Goal: Use online tool/utility: Use online tool/utility

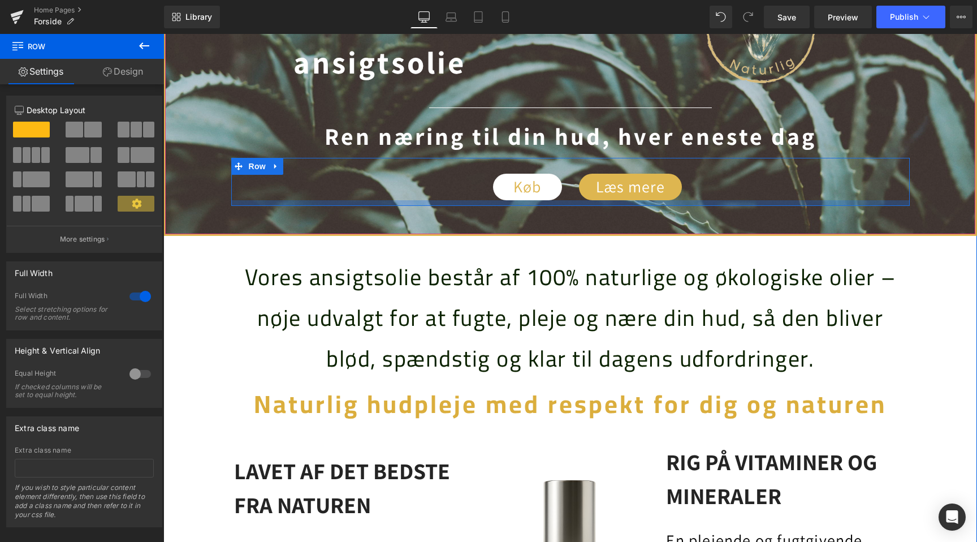
scroll to position [0, 1499]
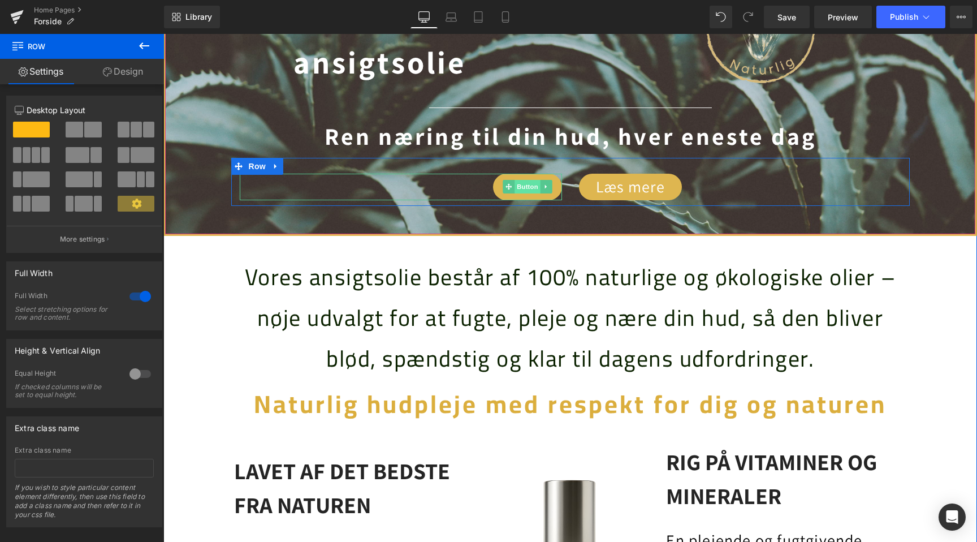
click at [520, 190] on span "Button" at bounding box center [528, 187] width 26 height 14
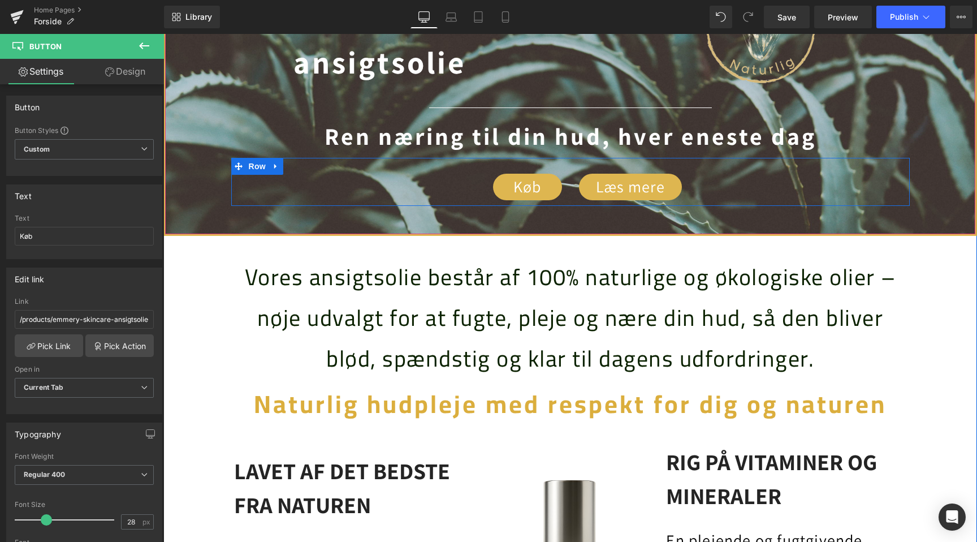
scroll to position [0, 0]
click at [500, 193] on link "Køb" at bounding box center [527, 187] width 69 height 27
click at [531, 197] on div at bounding box center [401, 198] width 322 height 3
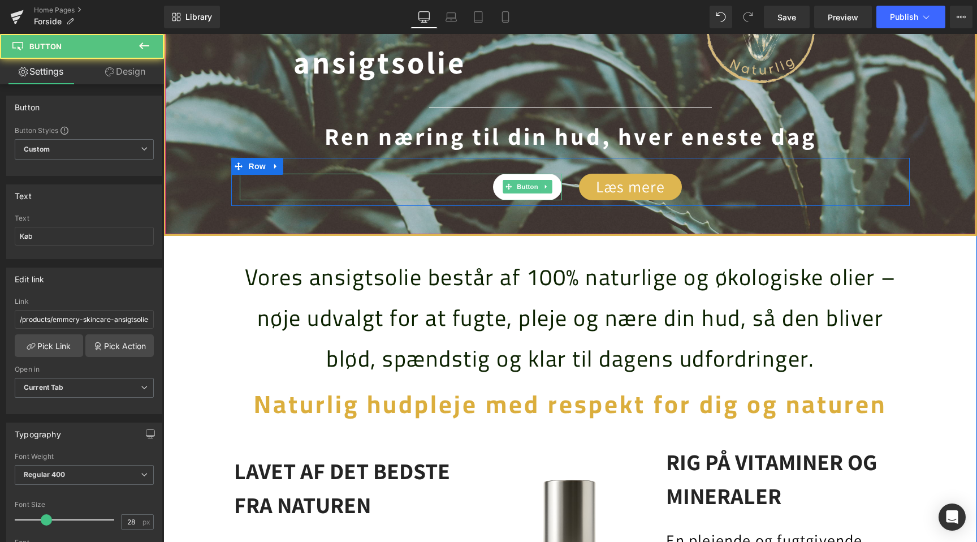
click at [529, 195] on link "Køb" at bounding box center [527, 187] width 69 height 27
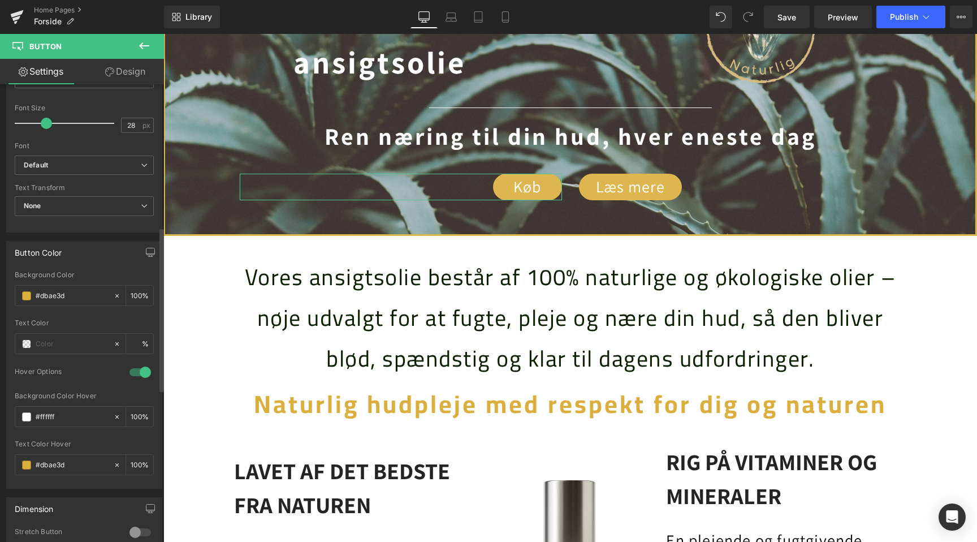
scroll to position [395, 0]
click at [25, 302] on div "#dbae3d" at bounding box center [64, 297] width 98 height 20
click at [25, 298] on span at bounding box center [26, 296] width 9 height 9
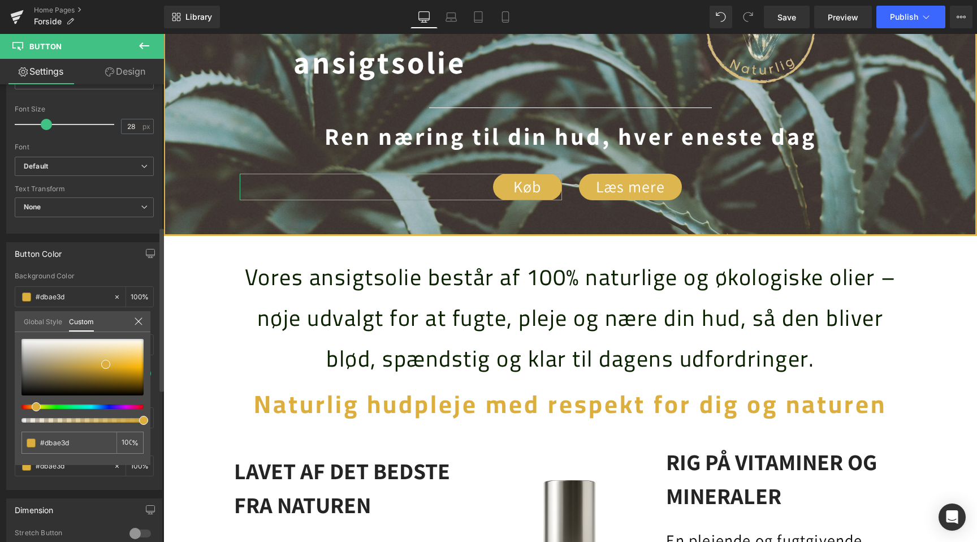
scroll to position [0, 0]
type input "#aca48f"
type input "#aba390"
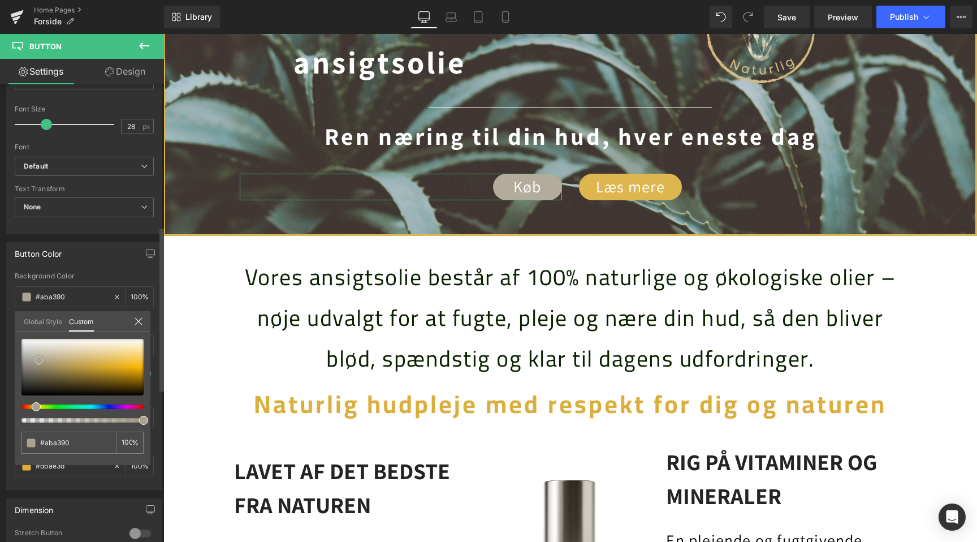
type input "#aaa391"
type input "#a8a393"
type input "#a7a394"
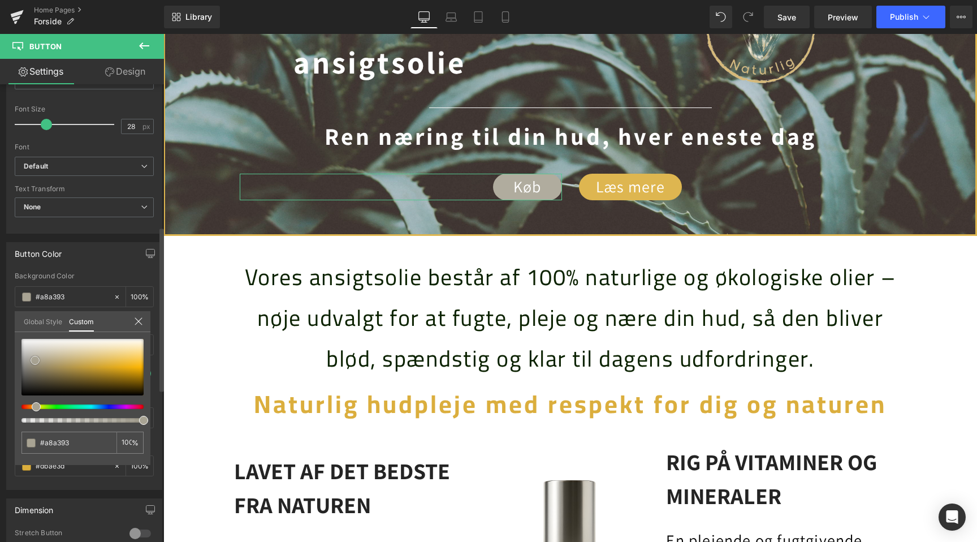
type input "#a7a394"
type input "#a5a191"
type input "#a4a092"
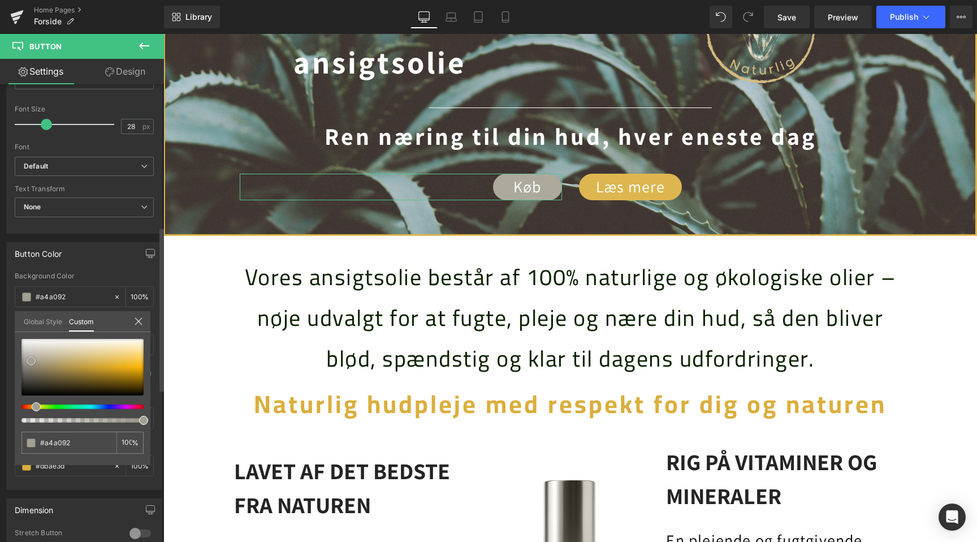
type input "#a29f94"
type input "#a19e95"
drag, startPoint x: 40, startPoint y: 360, endPoint x: 29, endPoint y: 361, distance: 10.8
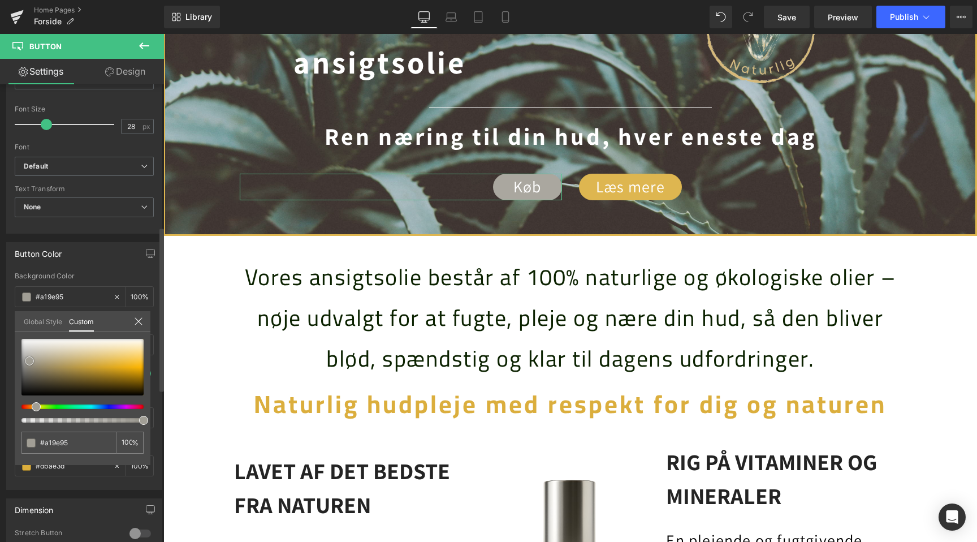
click at [29, 361] on div at bounding box center [82, 367] width 122 height 57
click at [29, 363] on span at bounding box center [29, 360] width 9 height 9
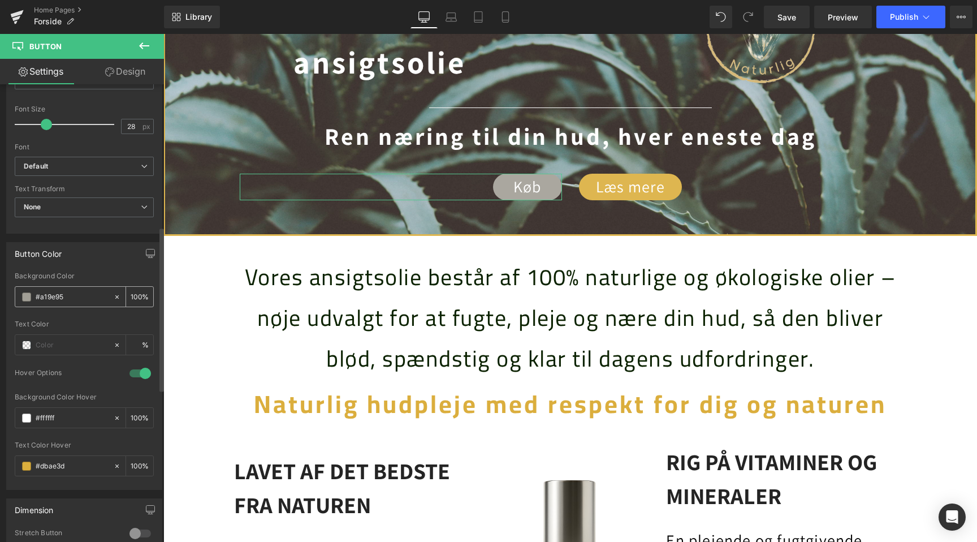
click at [77, 291] on input "#a19e95" at bounding box center [72, 297] width 72 height 12
paste input "C0C0C0"
click at [27, 346] on span at bounding box center [26, 345] width 9 height 9
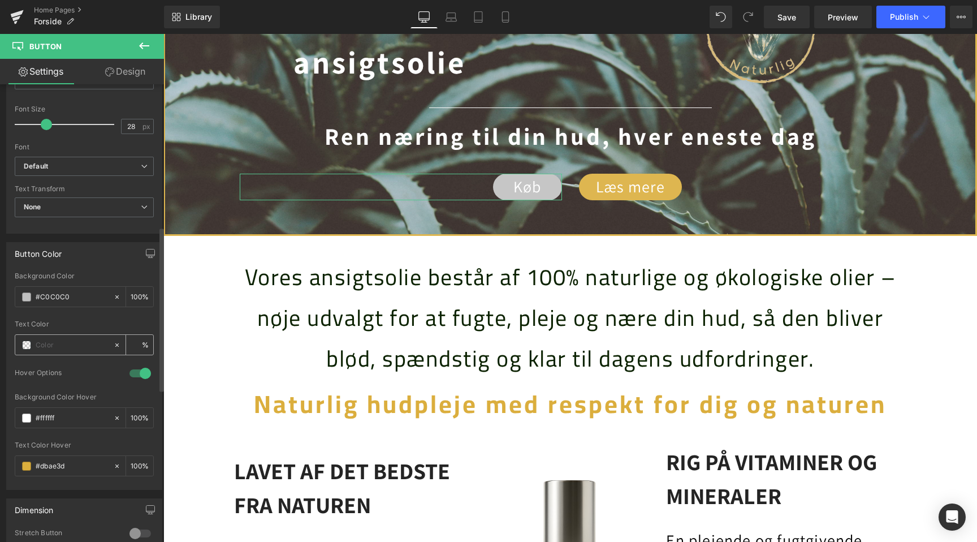
type input "#c0c0c0"
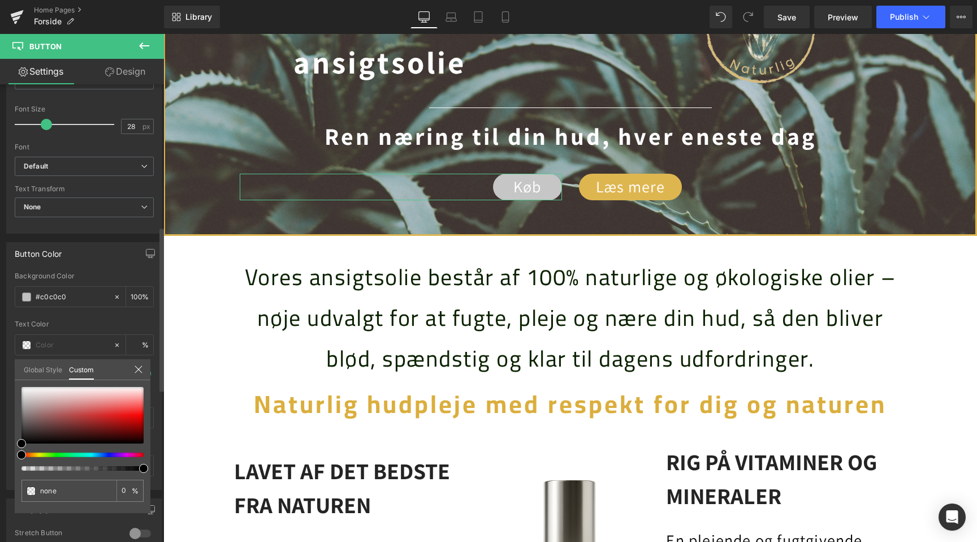
scroll to position [0, 1499]
type input "#765555"
type input "100"
type input "#765555"
type input "100"
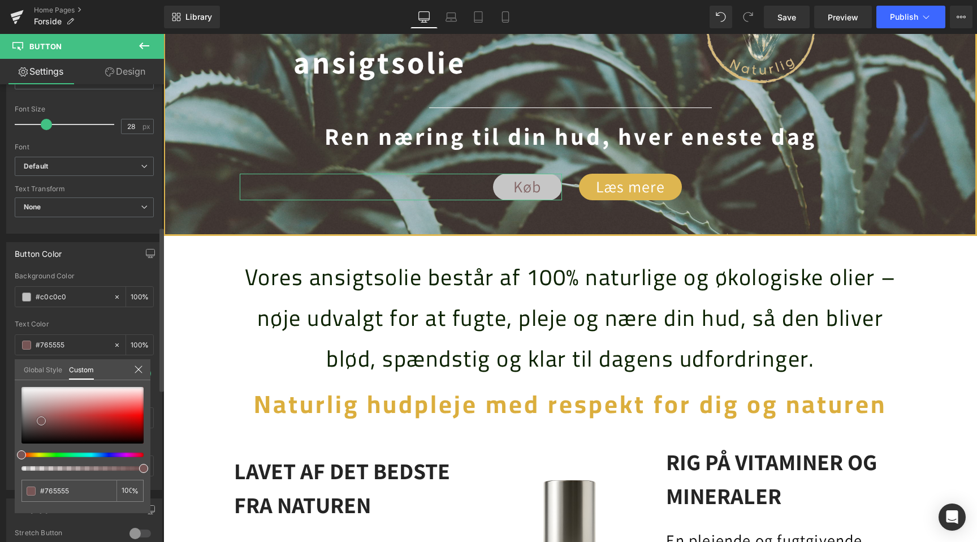
type input "#775454"
type input "#7f4c4c"
type input "#452a2a"
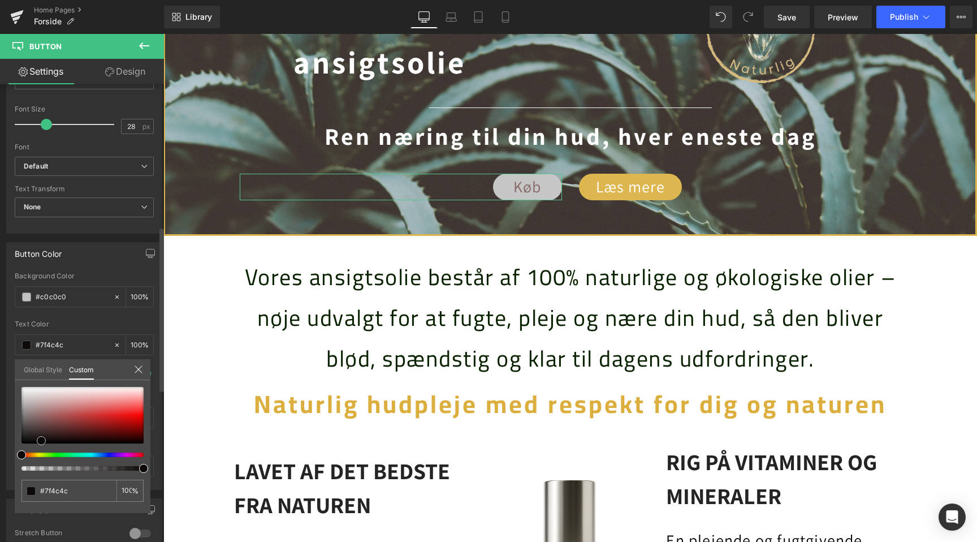
type input "#452a2a"
type input "#000000"
drag, startPoint x: 41, startPoint y: 421, endPoint x: 0, endPoint y: 508, distance: 96.4
click at [0, 490] on div "Button Color rgba(192, 192, 192, 1) Background Color #c0c0c0 100 % rgba(0, 0, 0…" at bounding box center [84, 362] width 169 height 256
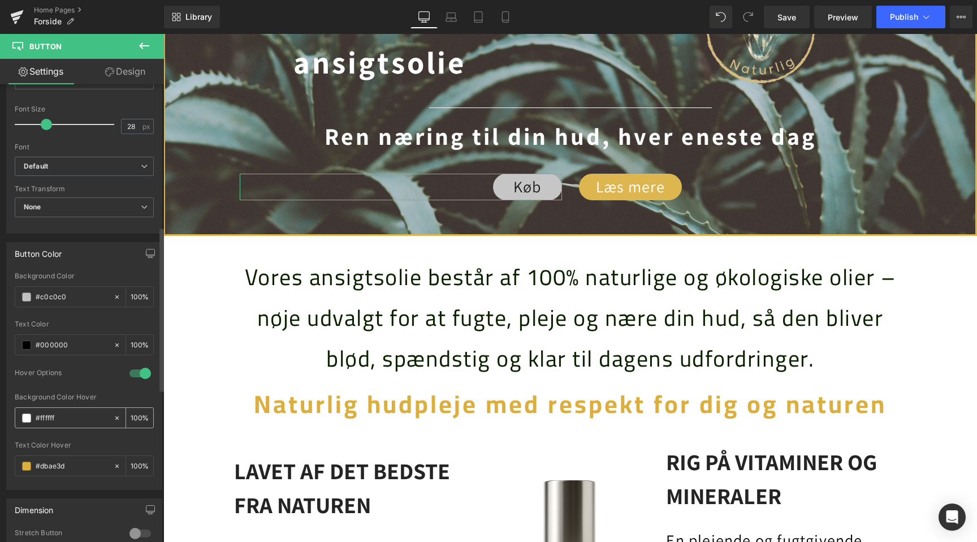
scroll to position [0, 750]
click at [132, 374] on div at bounding box center [140, 373] width 27 height 18
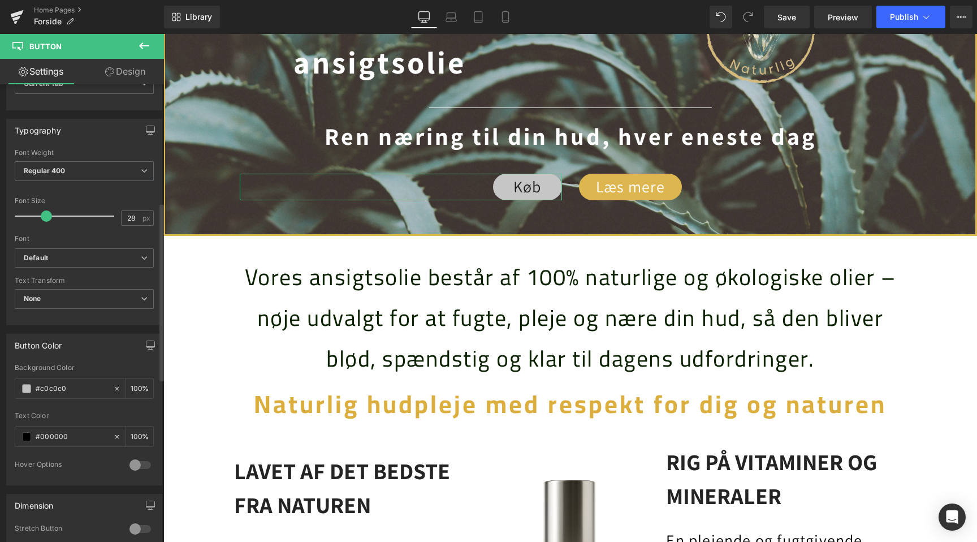
scroll to position [299, 0]
click at [64, 304] on span "None" at bounding box center [84, 304] width 139 height 20
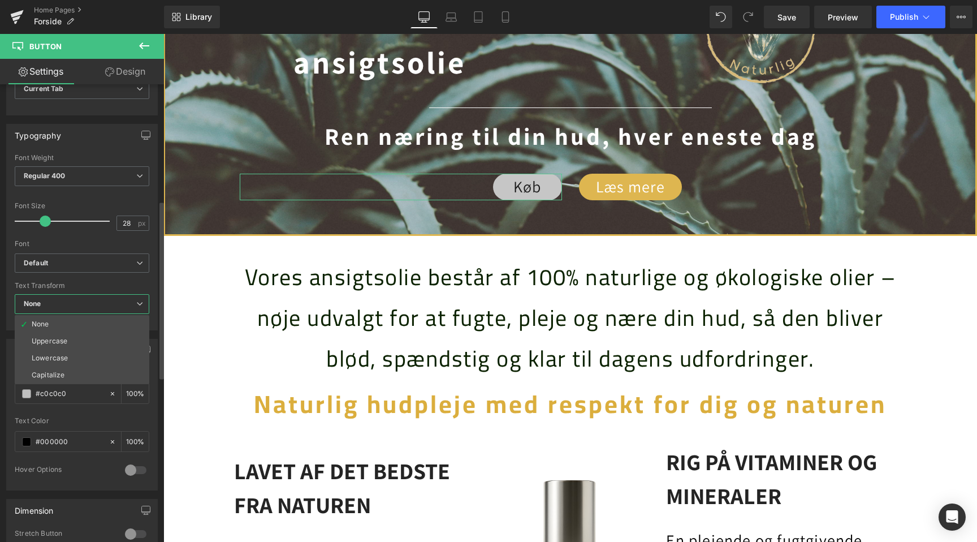
click at [64, 304] on span "None" at bounding box center [82, 304] width 135 height 20
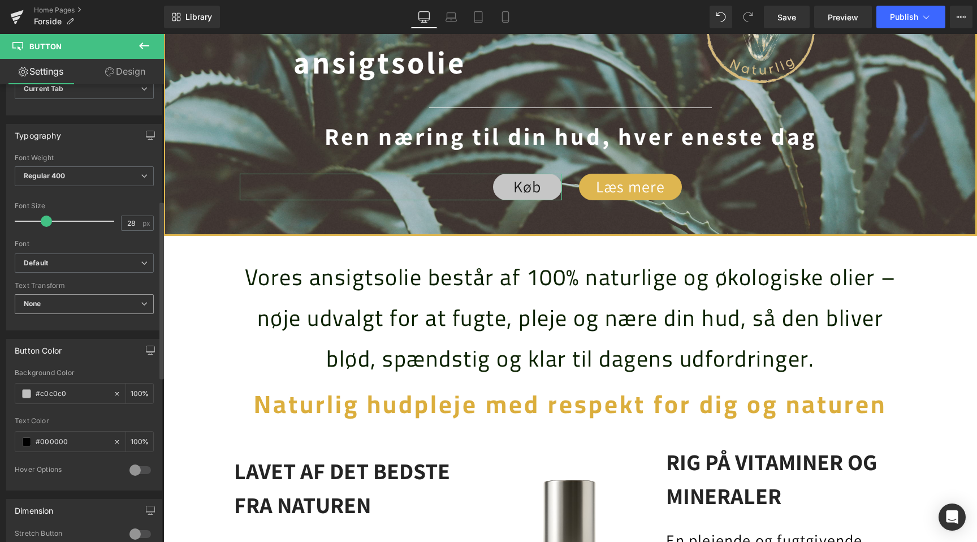
click at [64, 304] on span "None" at bounding box center [84, 304] width 139 height 20
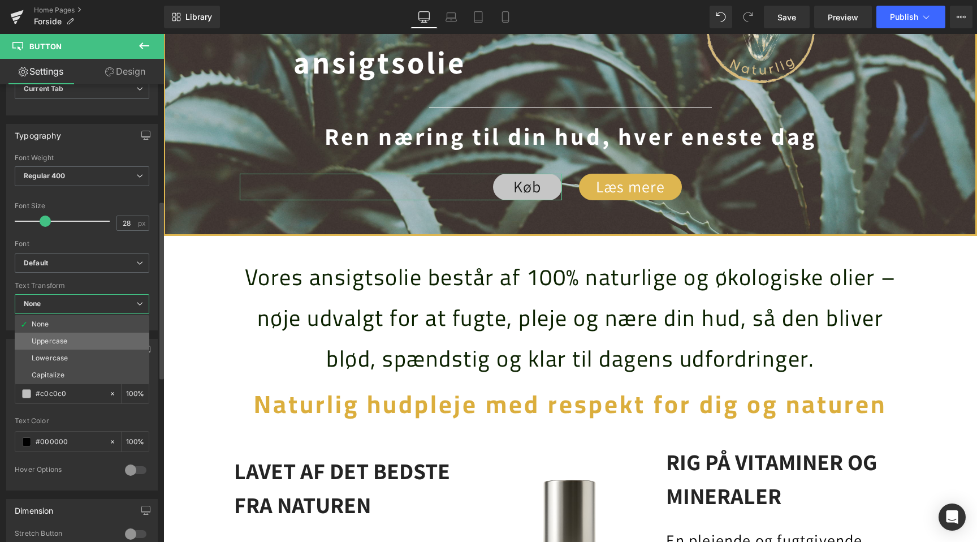
click at [64, 339] on div "Uppercase" at bounding box center [50, 341] width 36 height 8
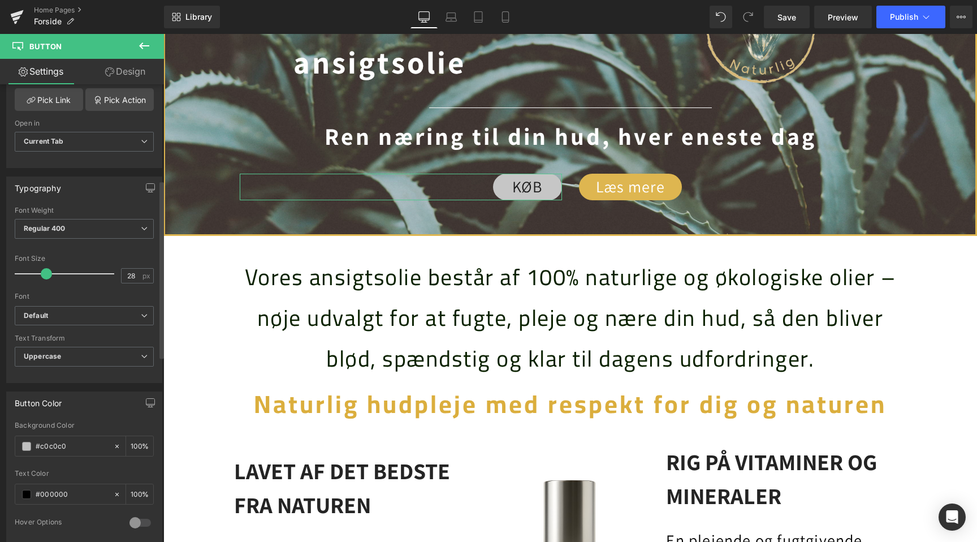
scroll to position [0, 750]
click at [71, 318] on b "Default" at bounding box center [82, 316] width 117 height 10
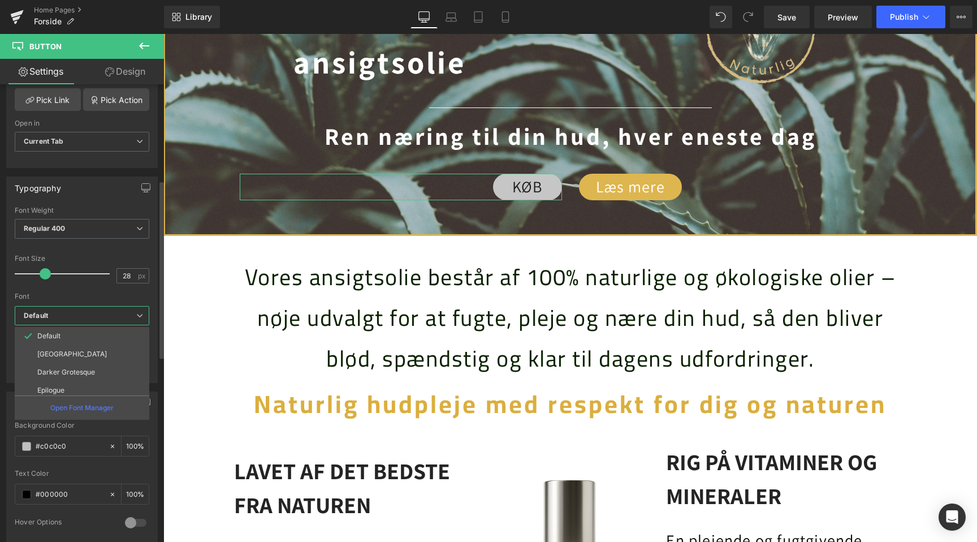
click at [71, 317] on b "Default" at bounding box center [80, 316] width 113 height 10
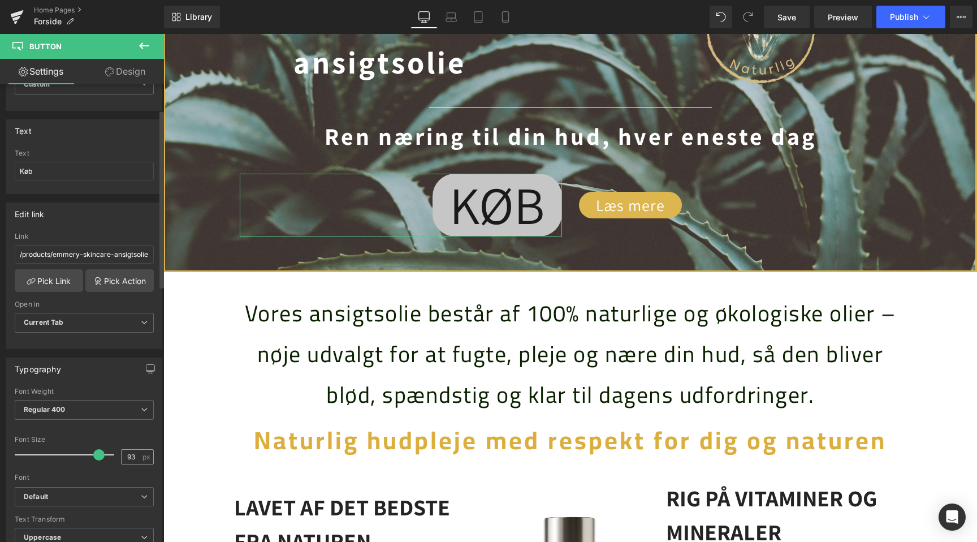
type input "100"
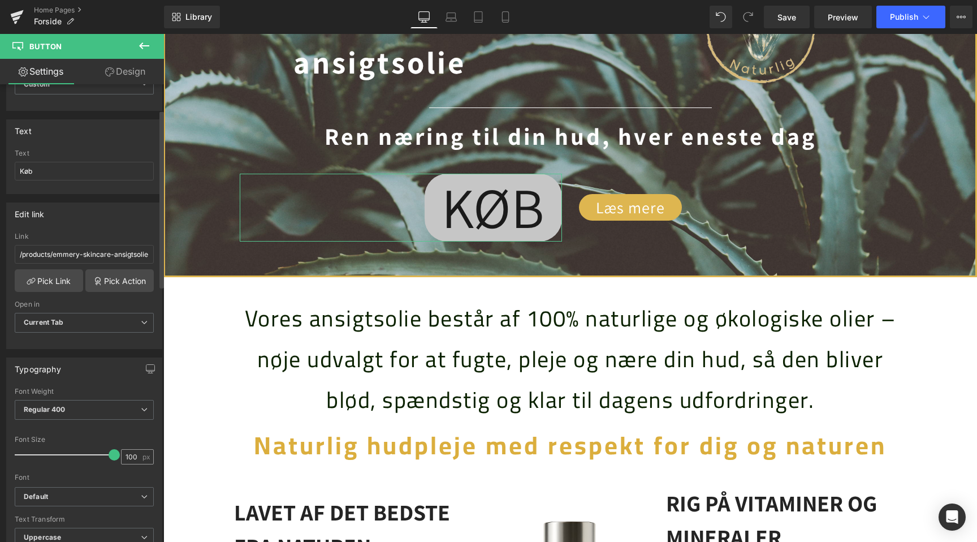
drag, startPoint x: 44, startPoint y: 454, endPoint x: 127, endPoint y: 450, distance: 83.8
click at [127, 450] on div "Font Size 100 px" at bounding box center [84, 455] width 139 height 38
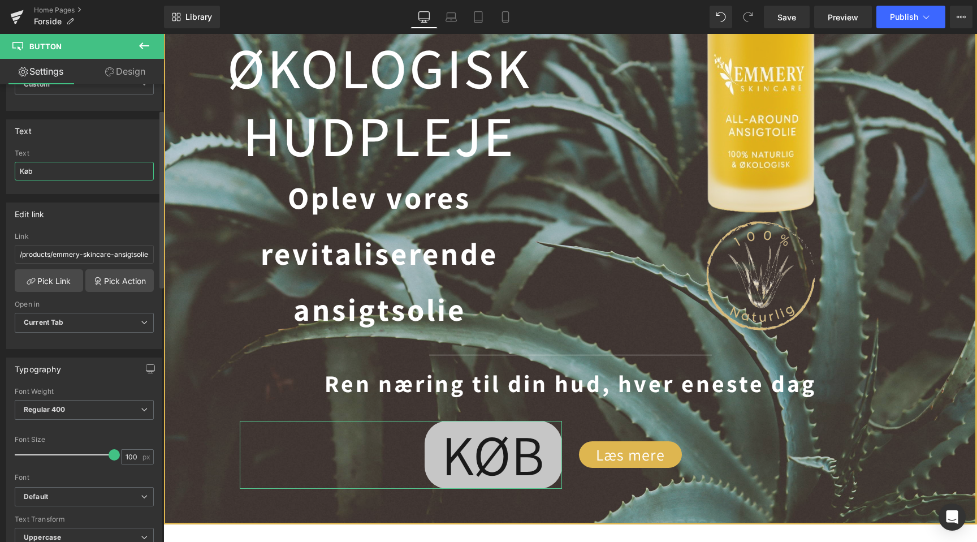
click at [44, 175] on input "Køb" at bounding box center [84, 171] width 139 height 19
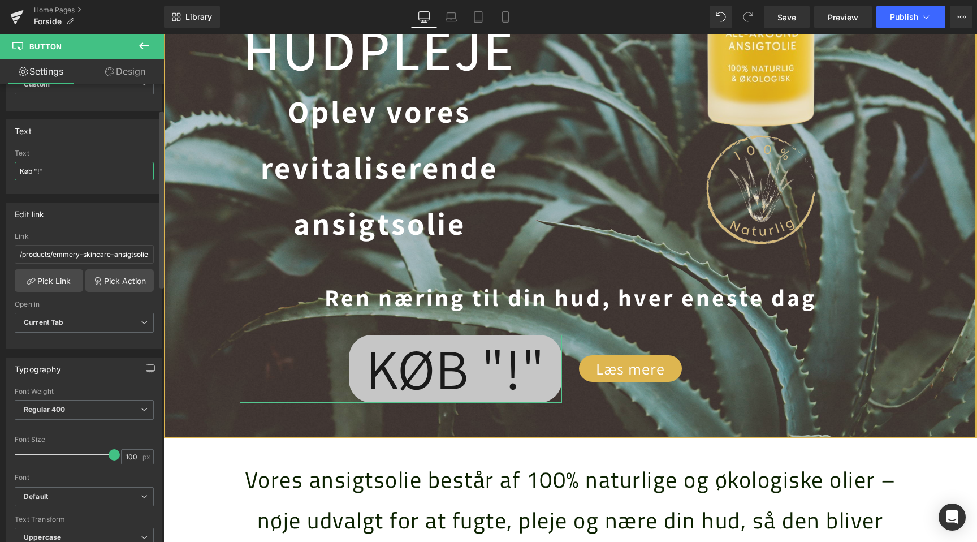
click at [45, 171] on input "Køb "!"" at bounding box center [84, 171] width 139 height 19
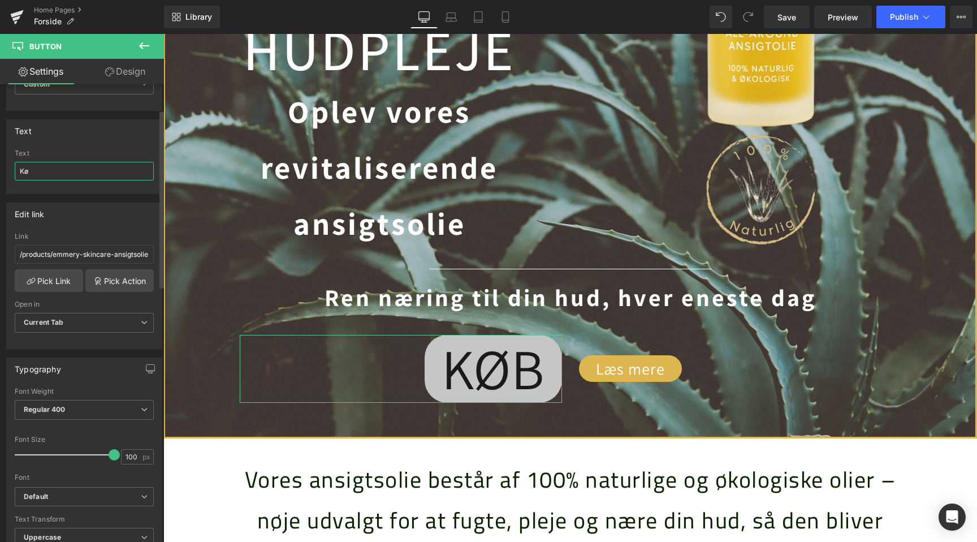
scroll to position [0, 0]
type input "K"
type input "Køb"
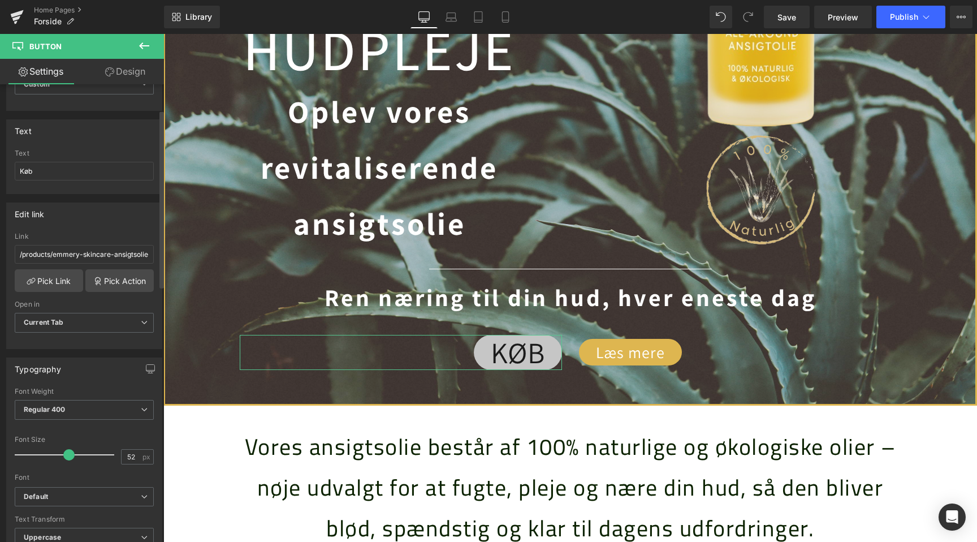
scroll to position [0, 0]
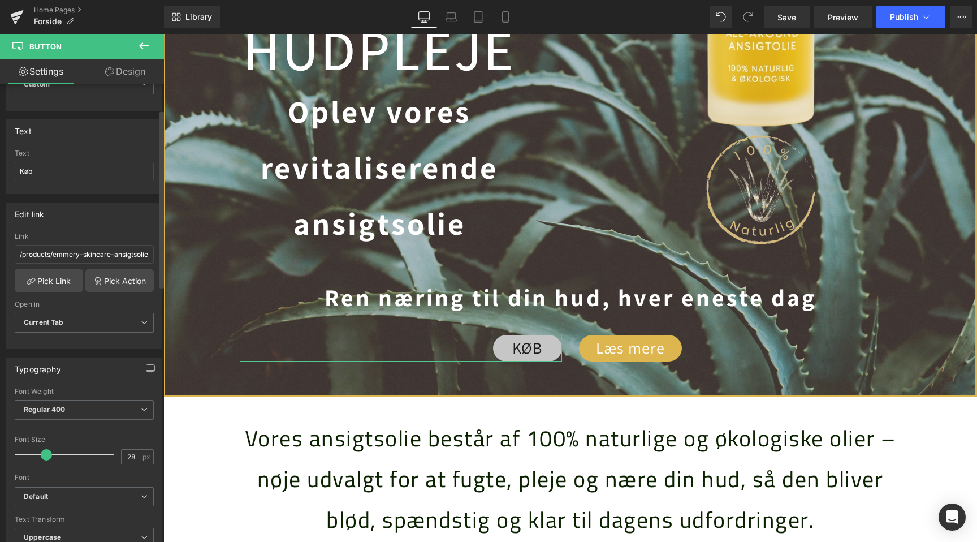
drag, startPoint x: 105, startPoint y: 457, endPoint x: 41, endPoint y: 457, distance: 63.9
click at [41, 457] on span at bounding box center [46, 454] width 11 height 11
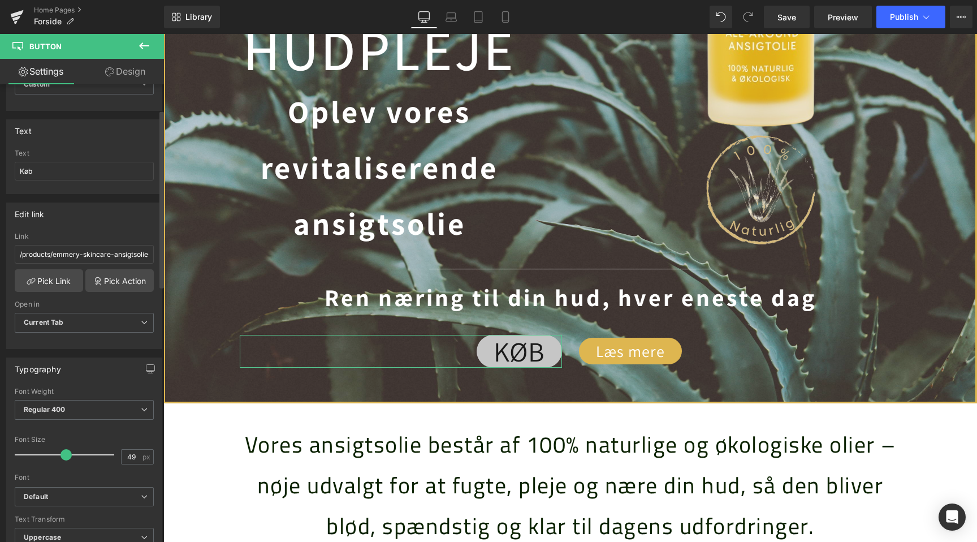
type input "50"
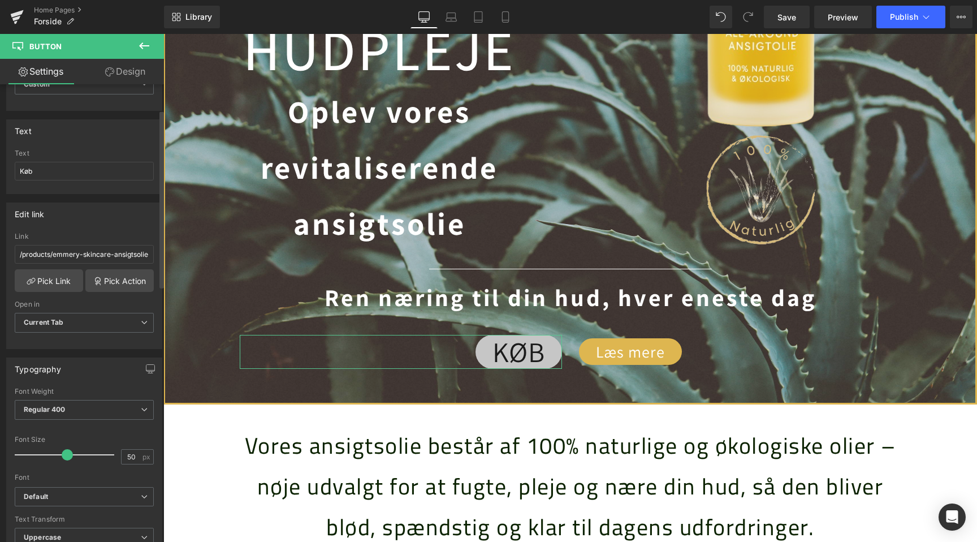
drag, startPoint x: 41, startPoint y: 457, endPoint x: 61, endPoint y: 454, distance: 20.1
click at [62, 454] on span at bounding box center [67, 454] width 11 height 11
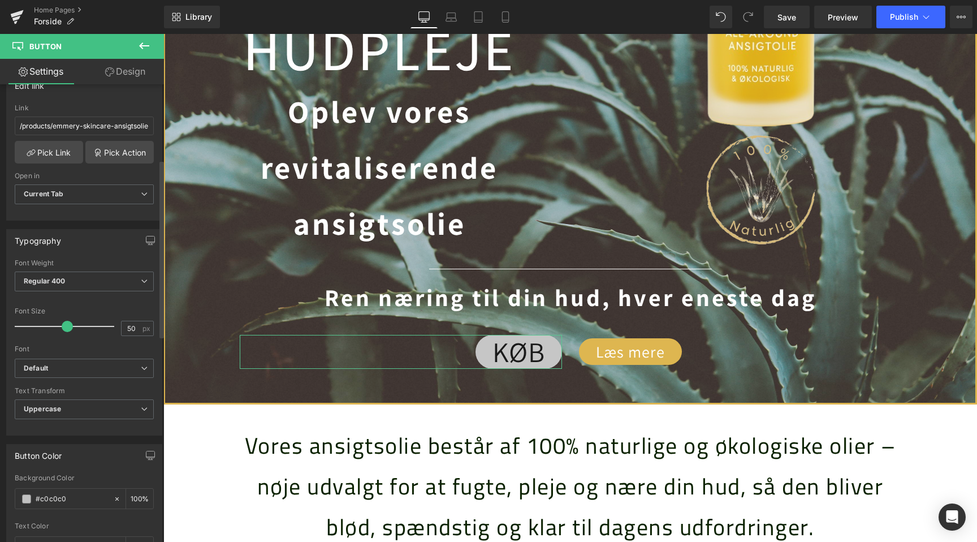
scroll to position [0, 750]
click at [67, 406] on span "Uppercase" at bounding box center [84, 409] width 139 height 20
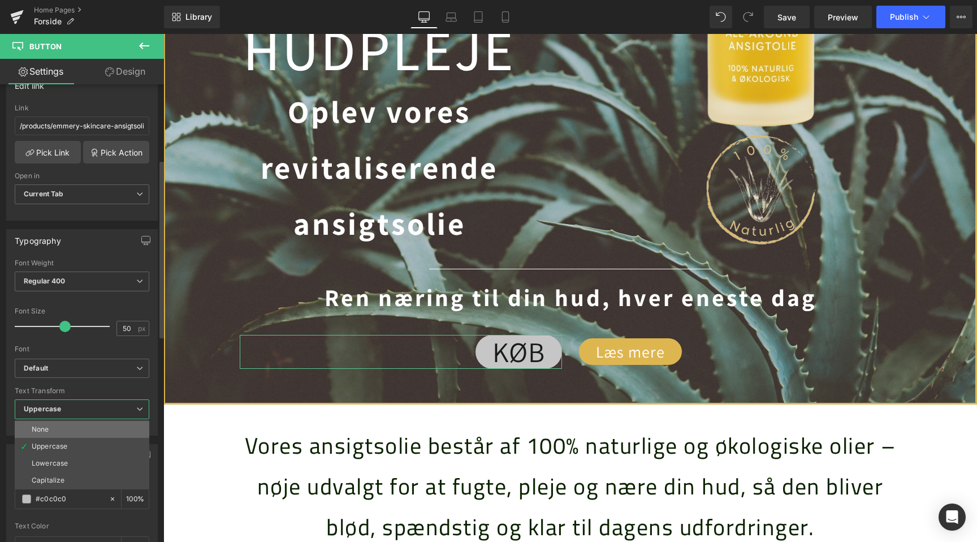
click at [64, 425] on li "None" at bounding box center [82, 429] width 135 height 17
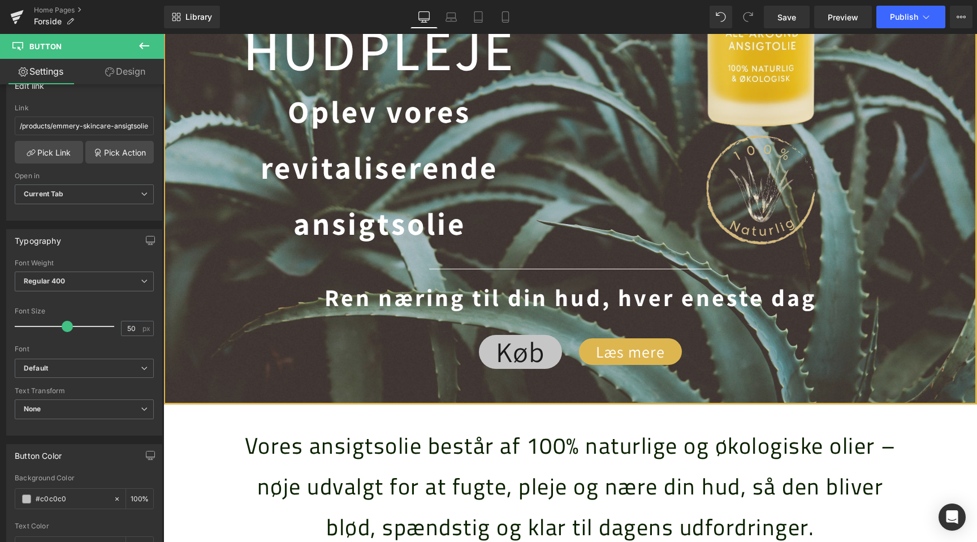
scroll to position [0, 0]
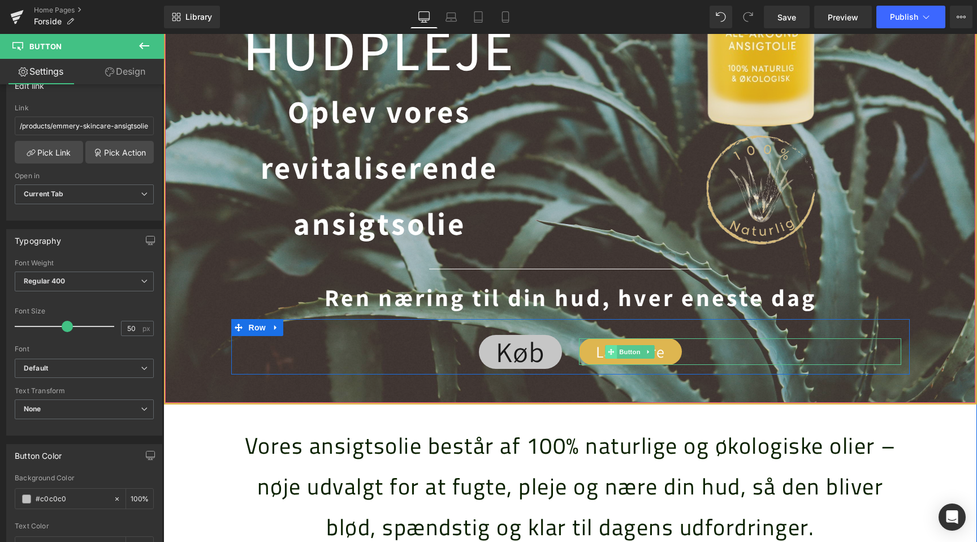
scroll to position [0, 750]
click at [625, 353] on span "Button" at bounding box center [630, 352] width 26 height 14
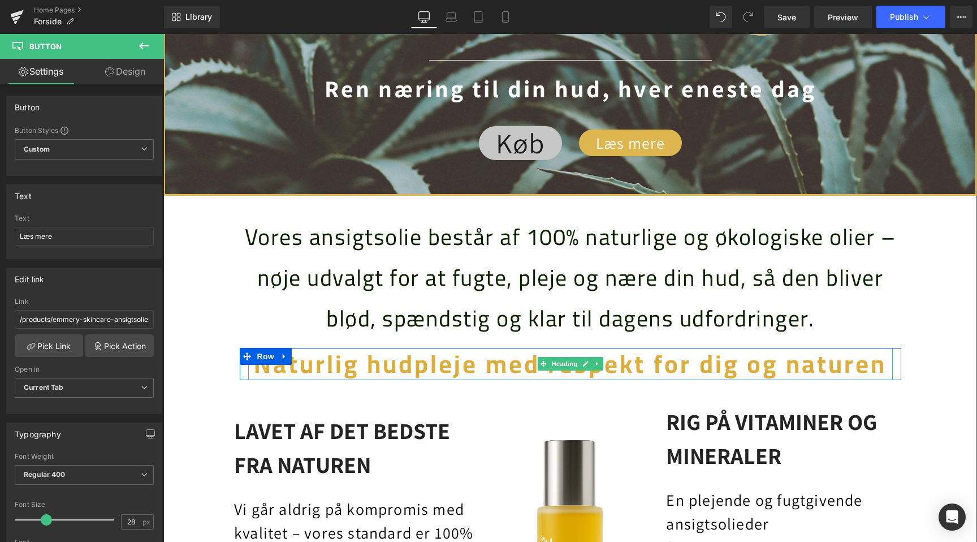
scroll to position [0, 1499]
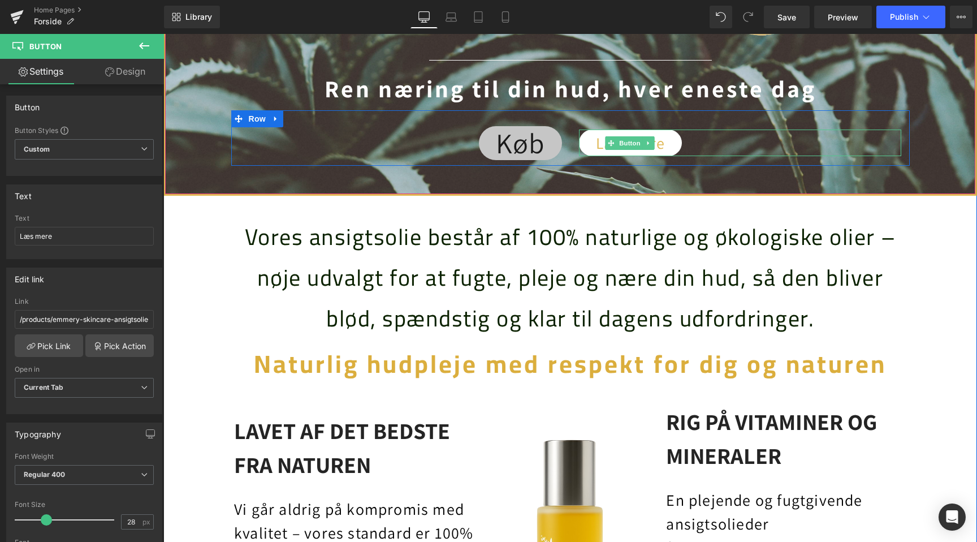
click at [592, 139] on link "Læs mere" at bounding box center [630, 143] width 103 height 27
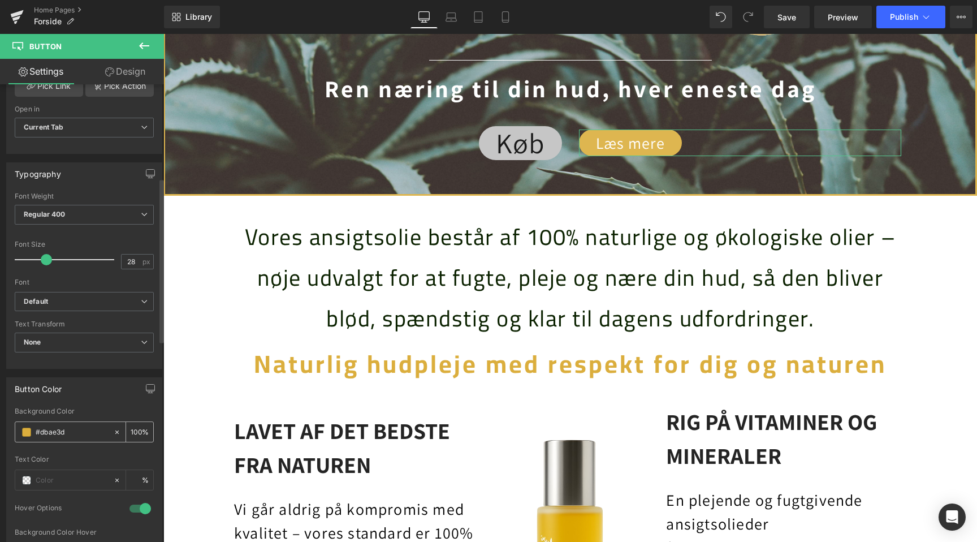
scroll to position [0, 750]
click at [113, 434] on icon at bounding box center [117, 432] width 8 height 8
type input "none"
type input "0"
click at [93, 433] on input "none" at bounding box center [72, 432] width 72 height 12
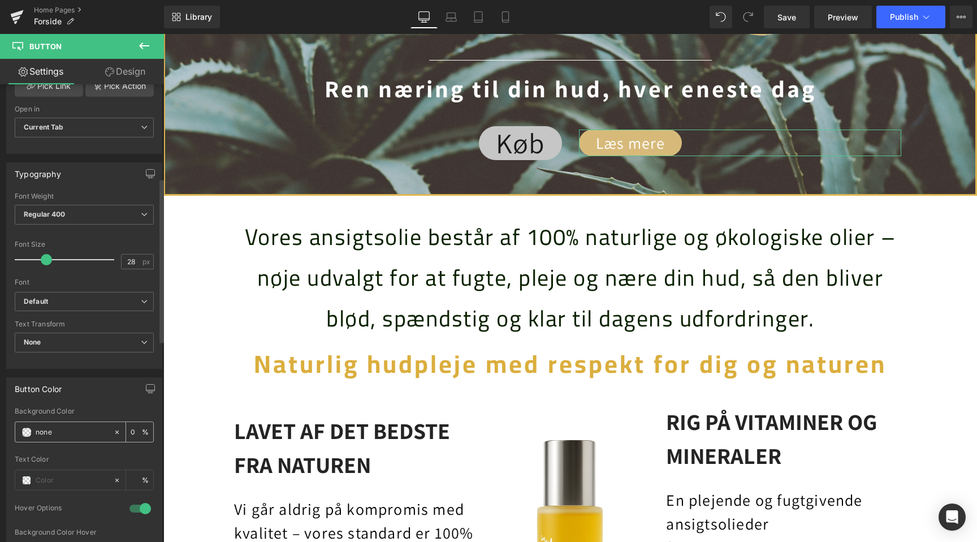
paste input "#C0C0C0"
type input "#C0C0C0"
type input "100"
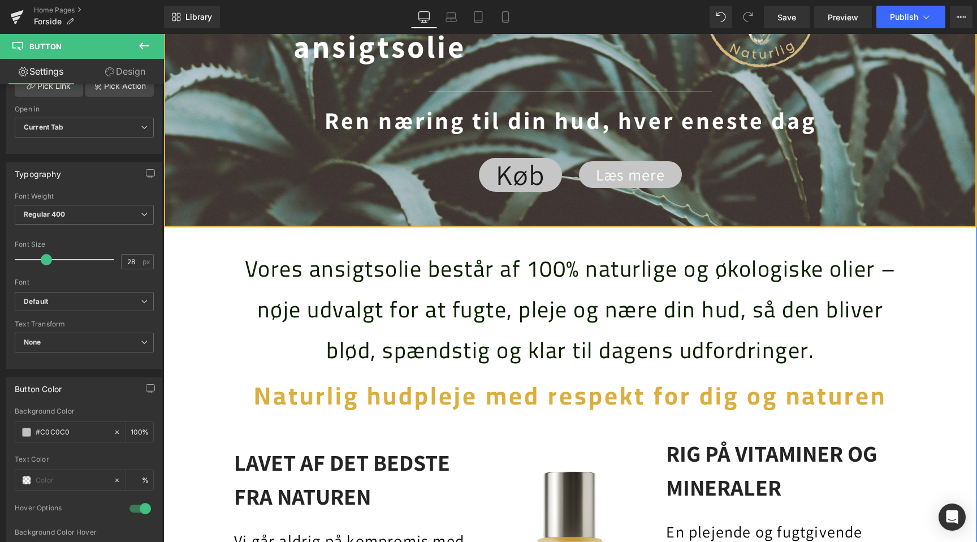
scroll to position [534, 0]
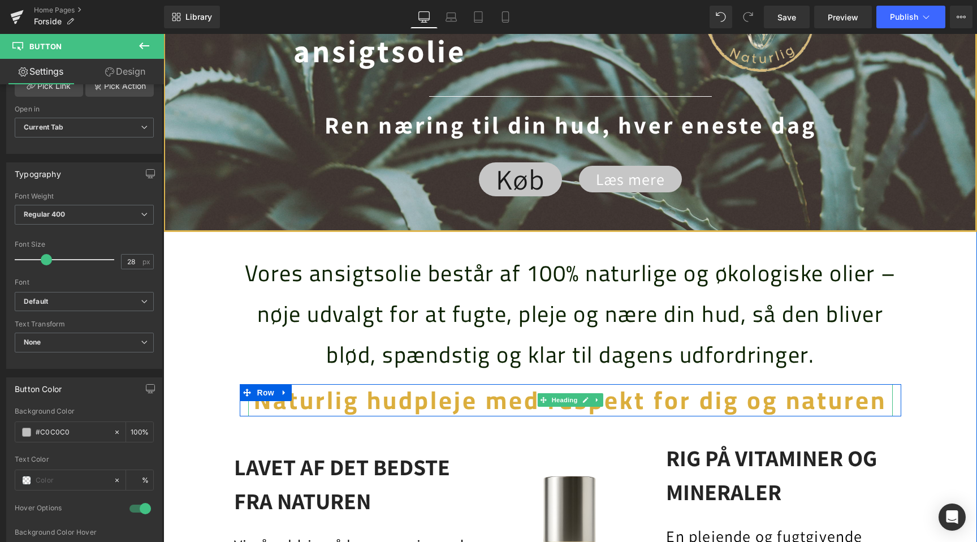
click at [407, 402] on b "Naturlig hudpleje med respekt for dig og naturen" at bounding box center [570, 400] width 633 height 46
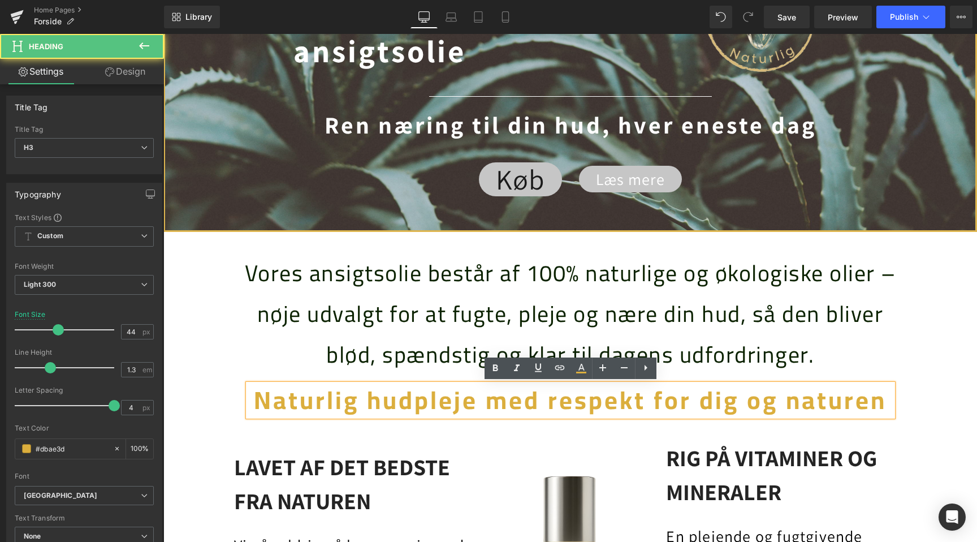
scroll to position [0, 0]
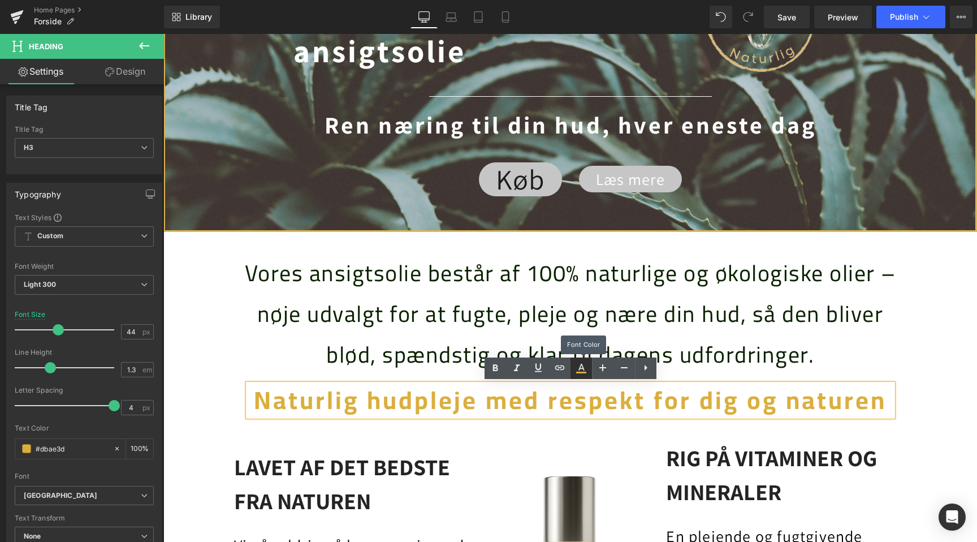
click at [0, 0] on icon at bounding box center [0, 0] width 0 height 0
type input "#dbae3d"
type input "100"
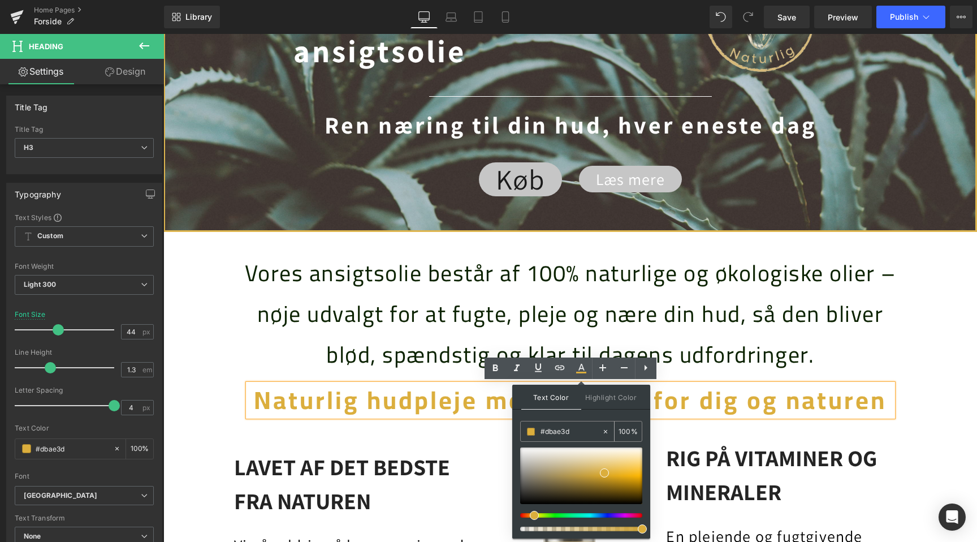
click at [0, 0] on input "#dbae3d" at bounding box center [0, 0] width 0 height 0
click at [260, 344] on div "Vores ansigtsolie består af 100% naturlige og økologiske olier – nøje udvalgt f…" at bounding box center [570, 314] width 679 height 122
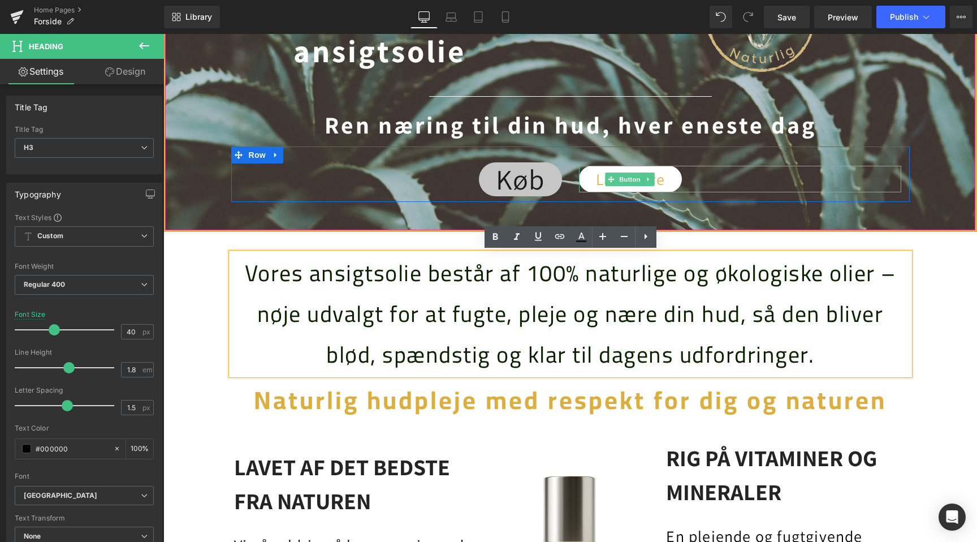
scroll to position [0, 1499]
click at [628, 180] on span "Button" at bounding box center [630, 180] width 26 height 14
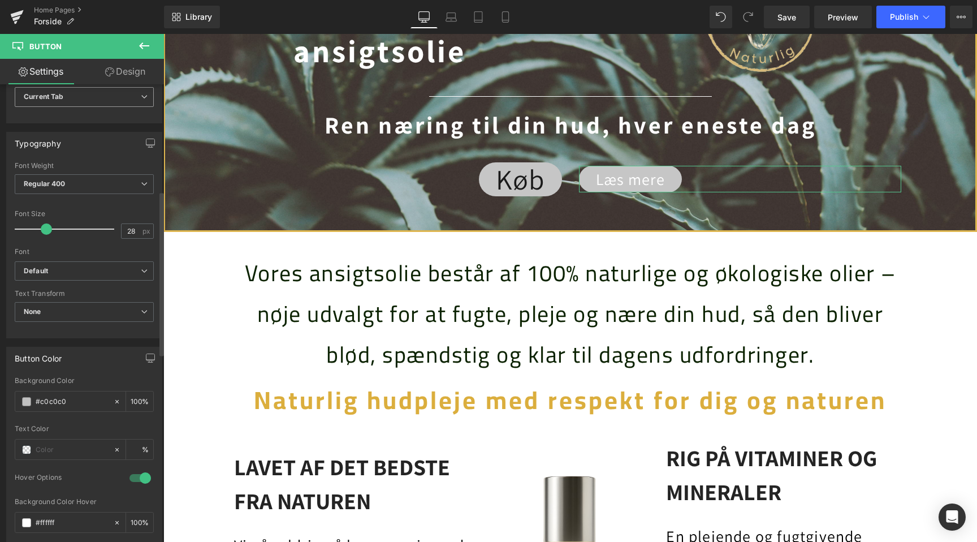
scroll to position [0, 0]
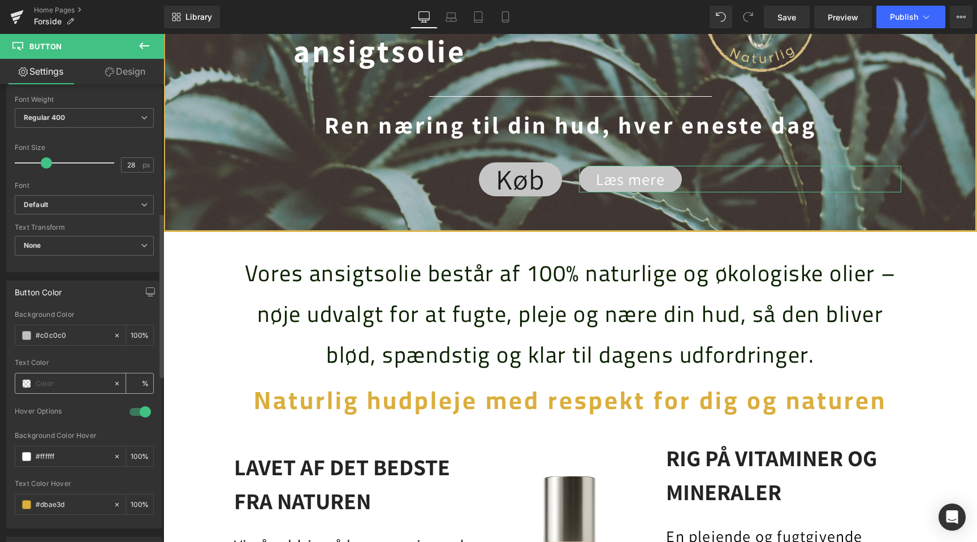
click at [75, 377] on input "text" at bounding box center [72, 383] width 72 height 12
type input "#dbae3d"
type input "100"
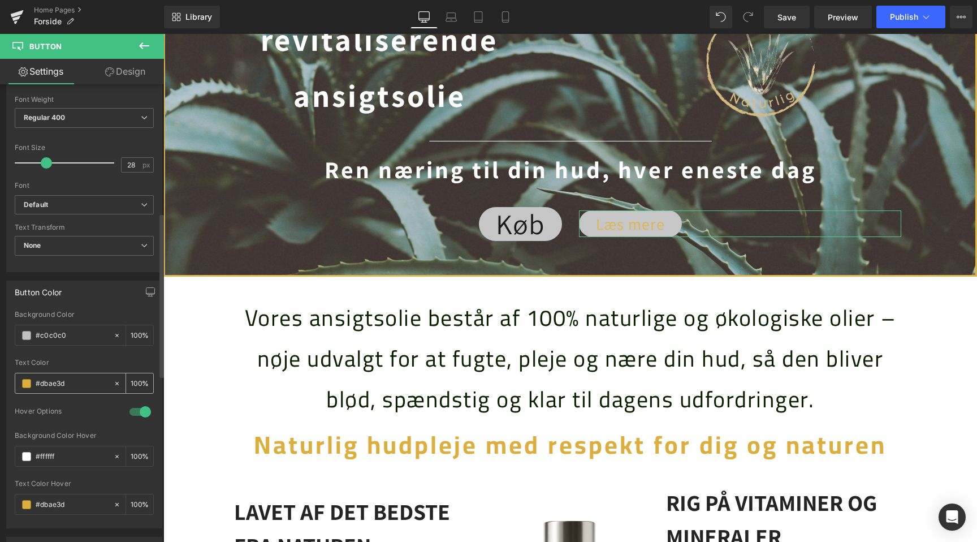
click at [28, 385] on span at bounding box center [26, 383] width 9 height 9
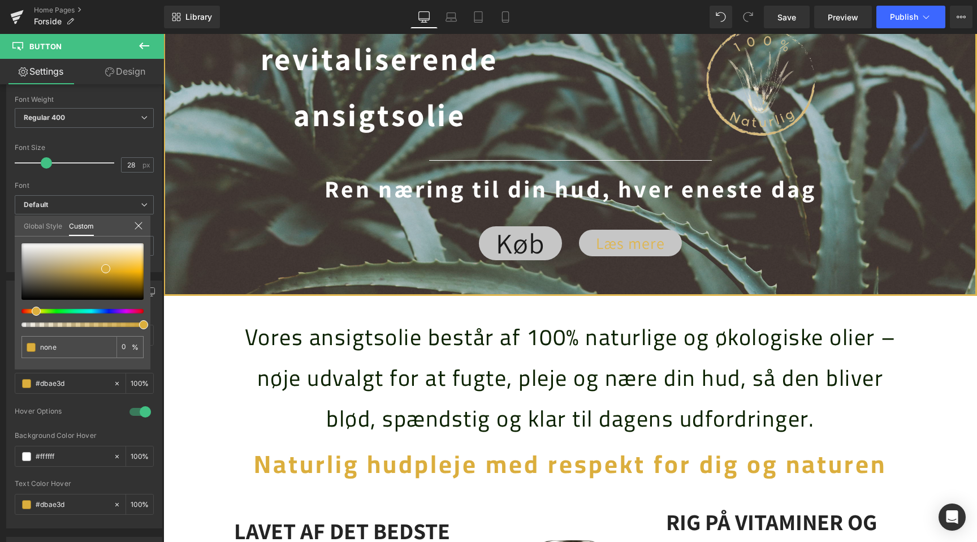
scroll to position [0, 1499]
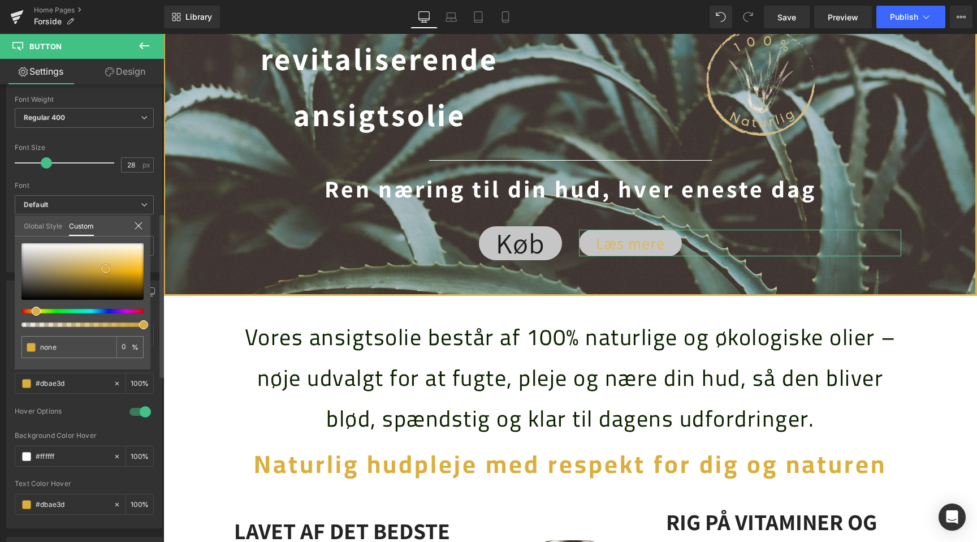
type input "#d7b150"
type input "100"
type input "#d7b255"
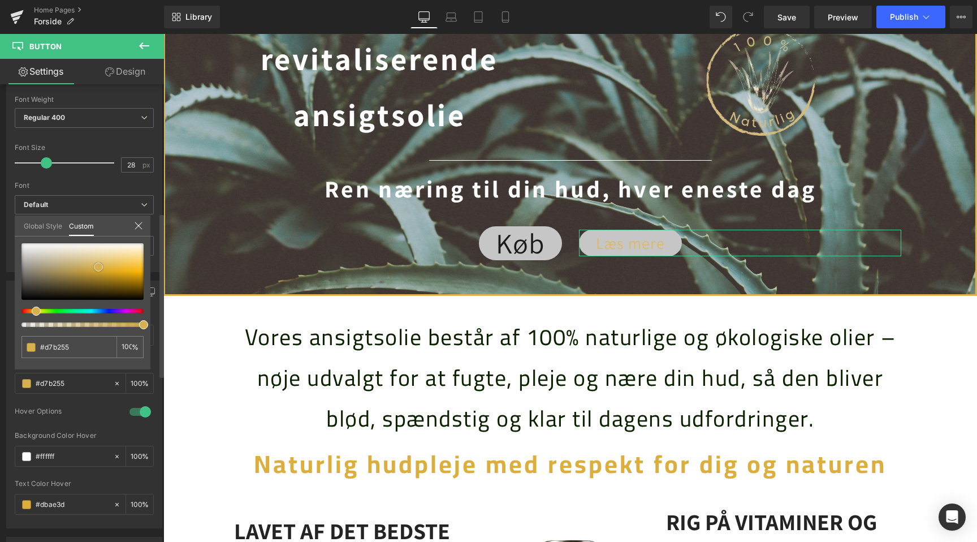
type input "#d4b76c"
type input "#d5b970"
type input "#d6bb74"
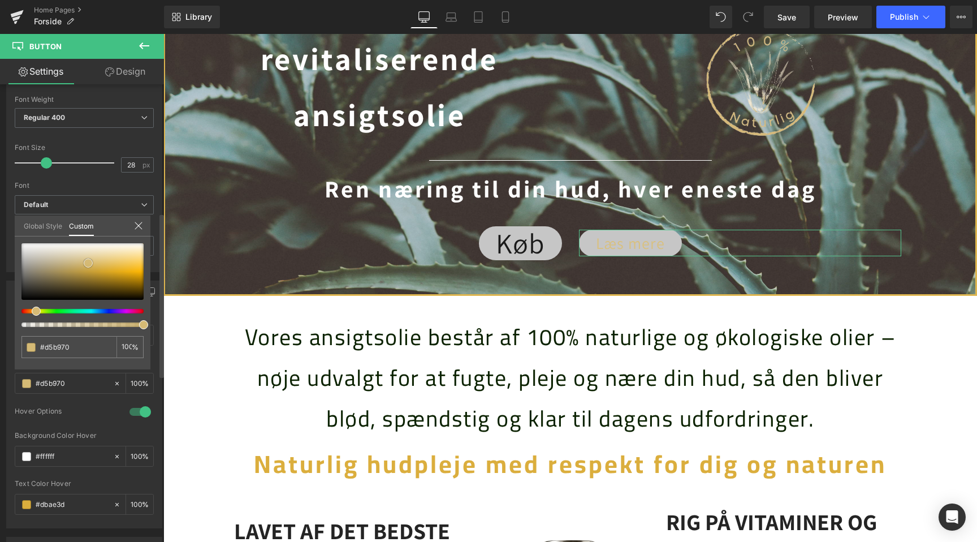
type input "#d6bb74"
drag, startPoint x: 98, startPoint y: 267, endPoint x: 89, endPoint y: 260, distance: 11.7
click at [89, 260] on div at bounding box center [82, 271] width 122 height 57
type input "#dec68b"
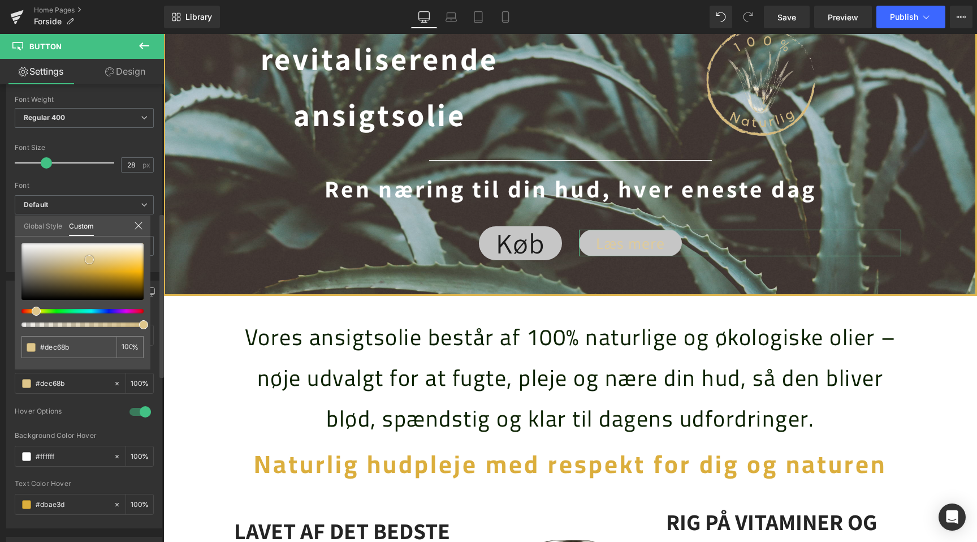
click at [91, 256] on span at bounding box center [89, 259] width 9 height 9
type input "#edd7a0"
click at [106, 256] on div at bounding box center [82, 271] width 122 height 57
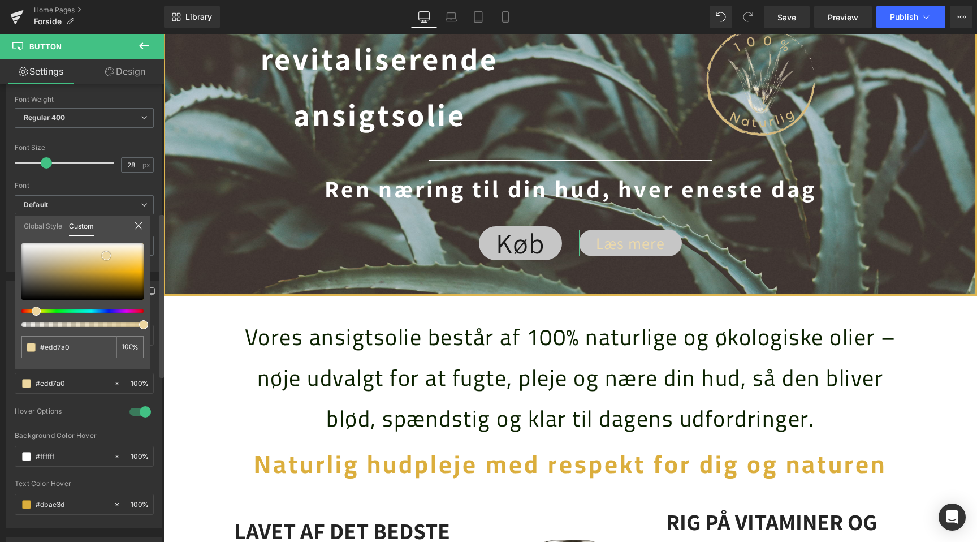
type input "#f4dda3"
click at [119, 255] on div at bounding box center [82, 271] width 122 height 57
type input "#fae4ac"
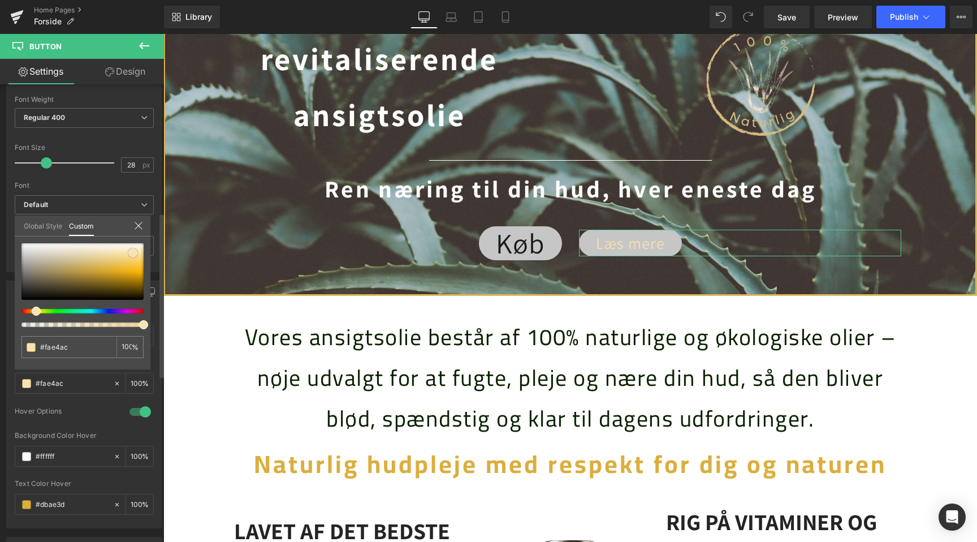
click at [133, 253] on div at bounding box center [82, 271] width 122 height 57
type input "#fbda87"
click at [140, 257] on div at bounding box center [82, 271] width 122 height 57
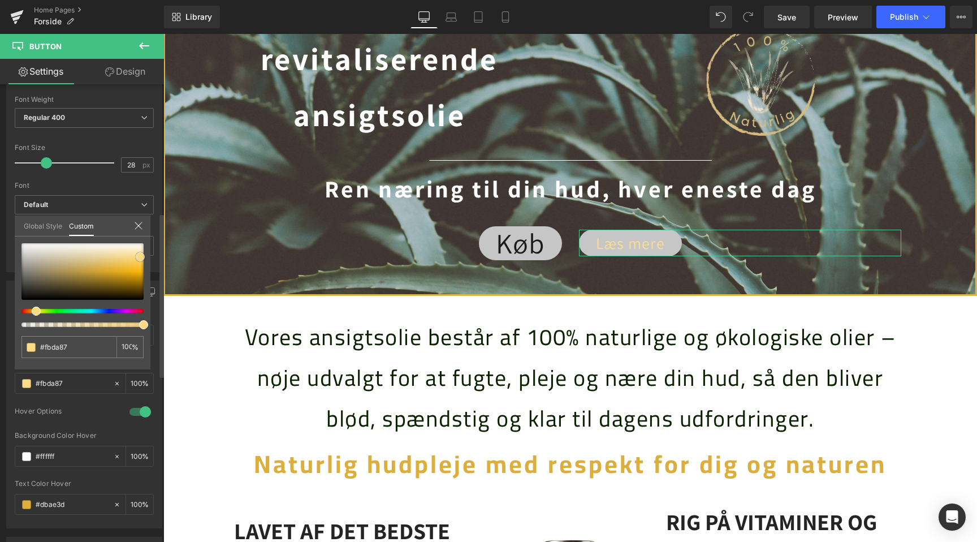
type input "#fddb86"
type input "#ffdc84"
type input "#fecf56"
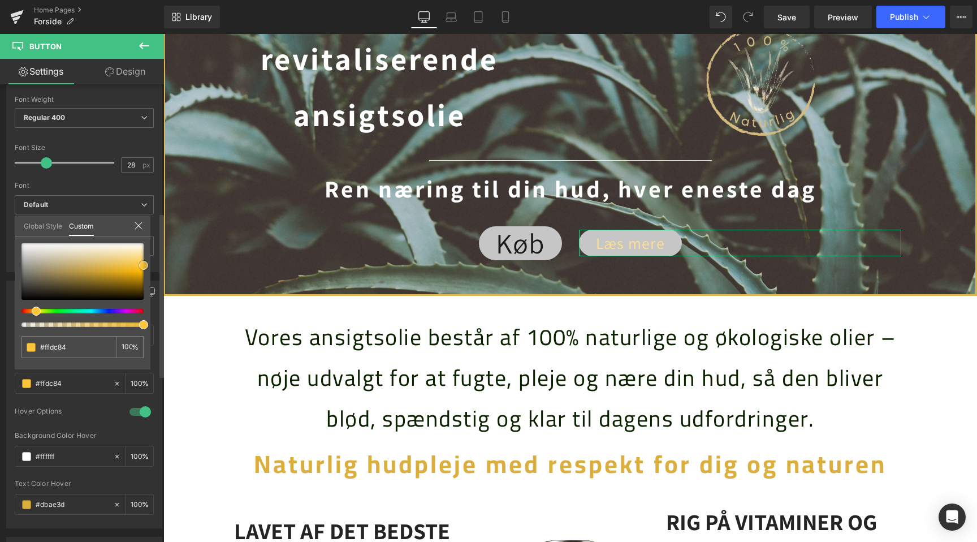
type input "#fecf56"
type input "#fdc129"
type input "#fdb90b"
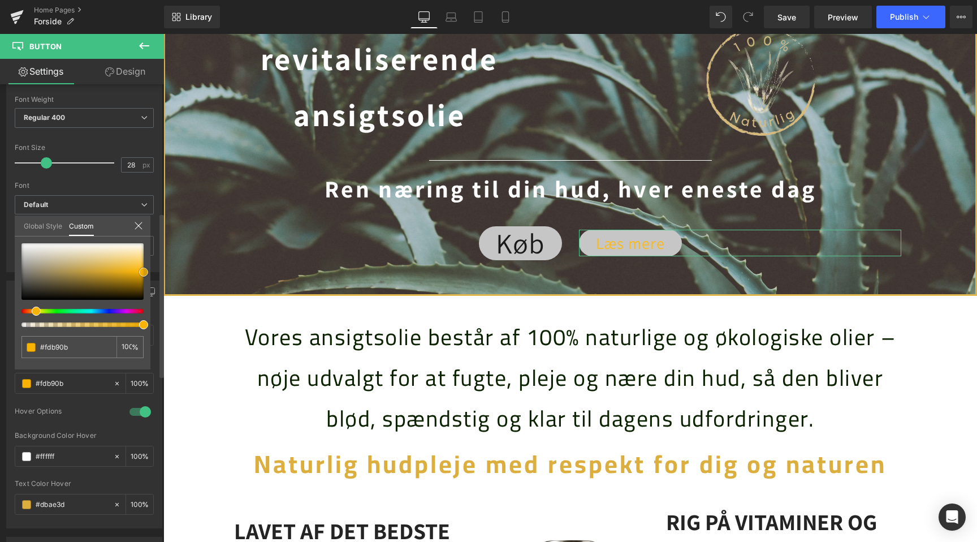
type input "#f9b300"
type input "#f4af00"
type input "#e0a000"
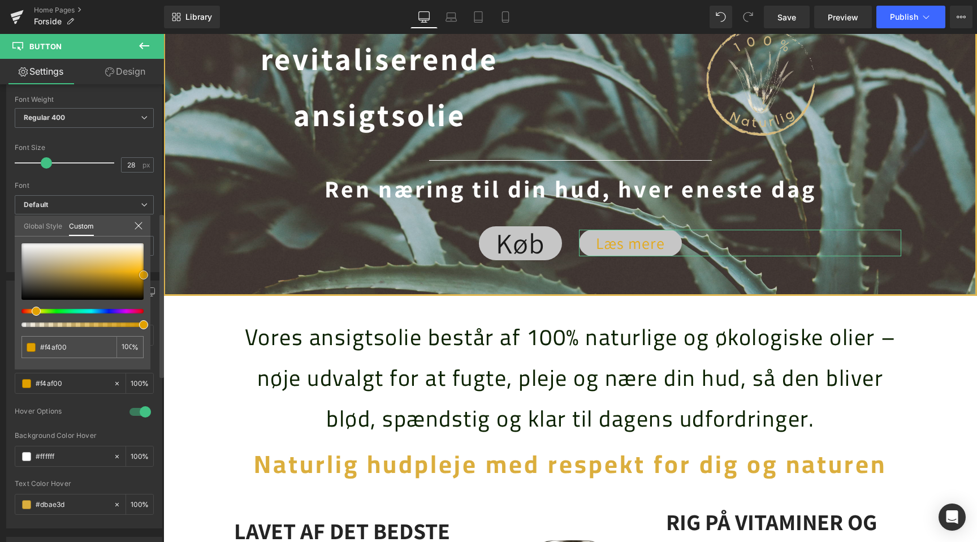
type input "#e0a000"
type input "#d19500"
type input "#cc9200"
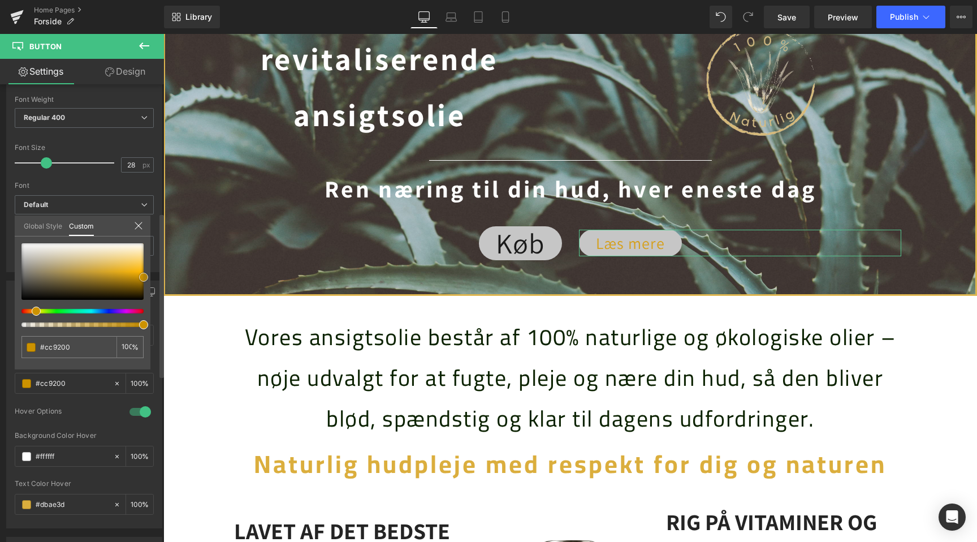
type input "#fec638"
type input "#ffe093"
type input "#ffd775"
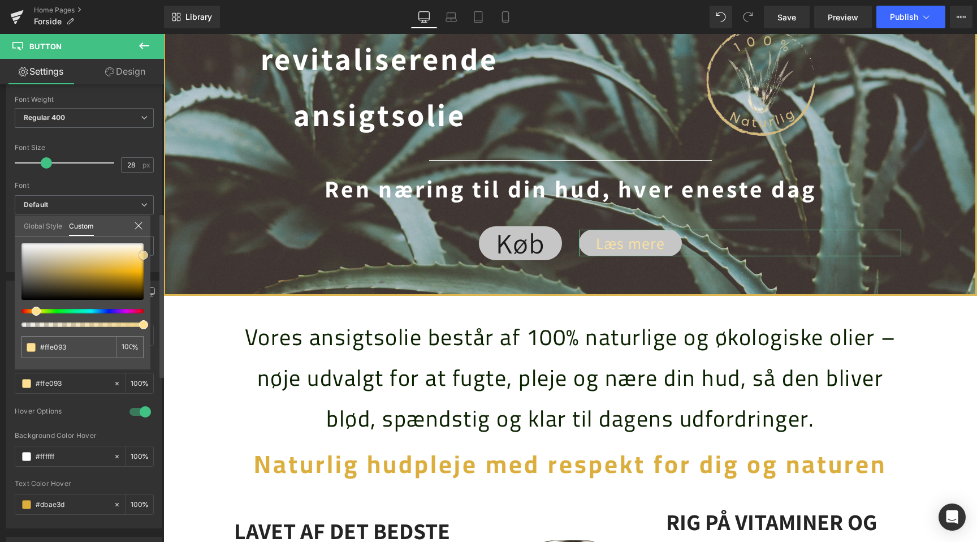
type input "#ffd775"
type input "#ffd670"
type input "#ffe093"
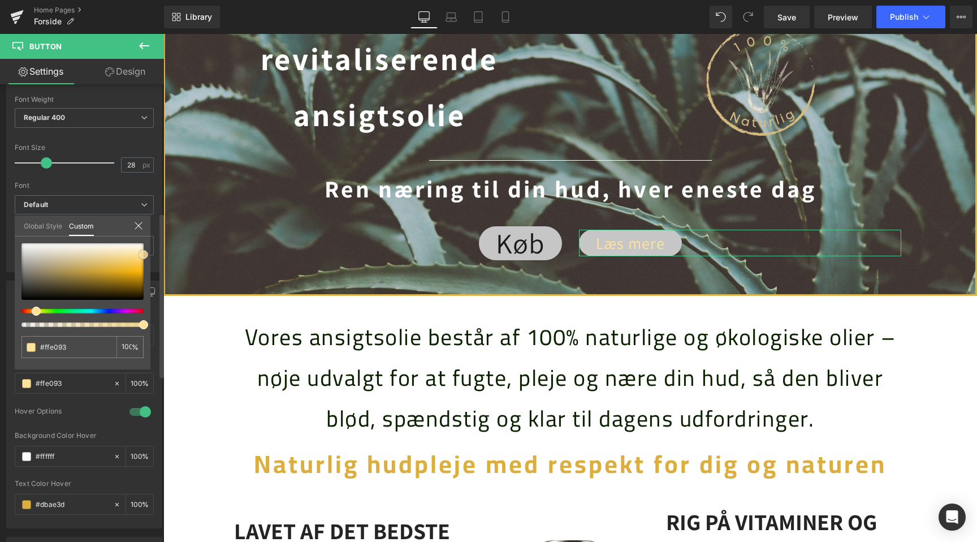
type input "#ffe299"
type input "#ffe39e"
type input "#ffd260"
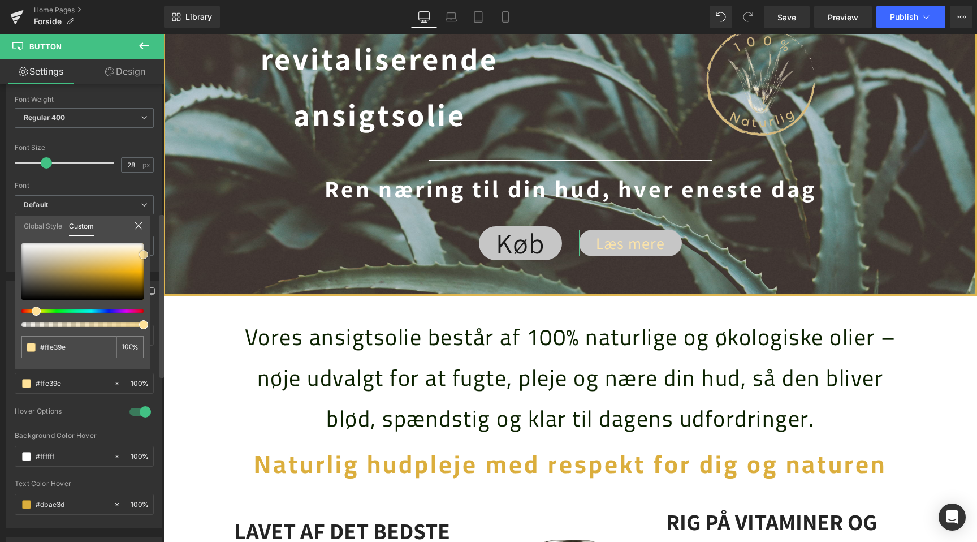
type input "#ffd260"
type input "#ffd05b"
type input "#ffdc84"
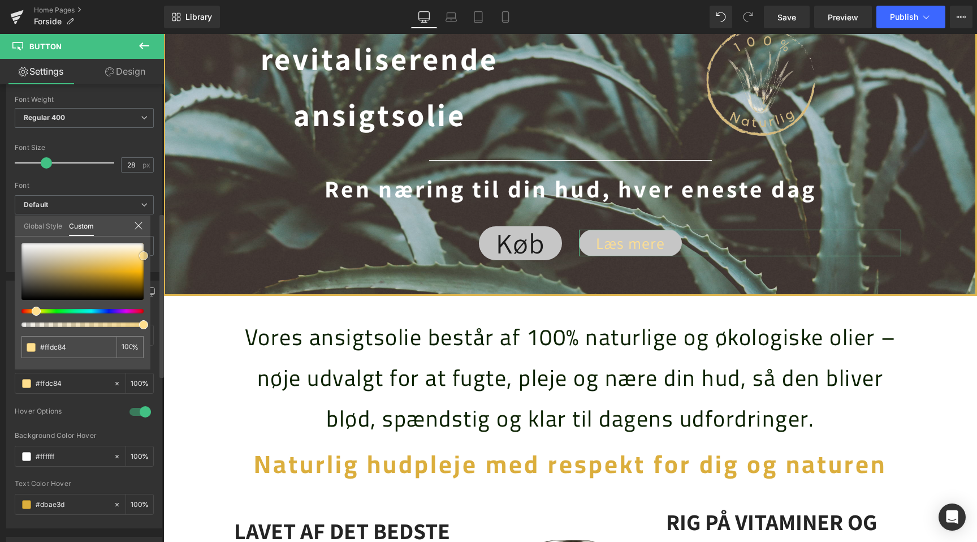
type input "#ffe299"
type input "#fee4a3"
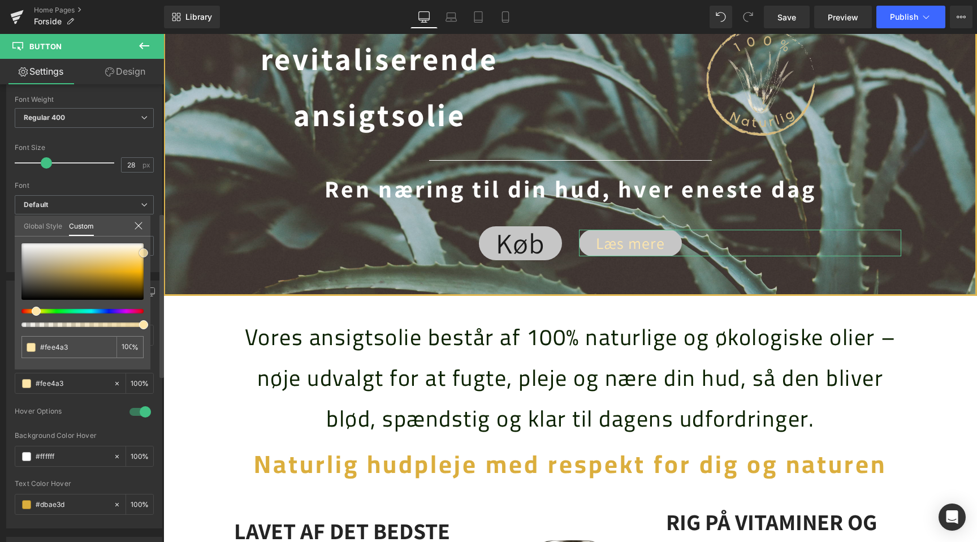
type input "#fee7ae"
type input "#fff1d1"
type input "#fcf1d8"
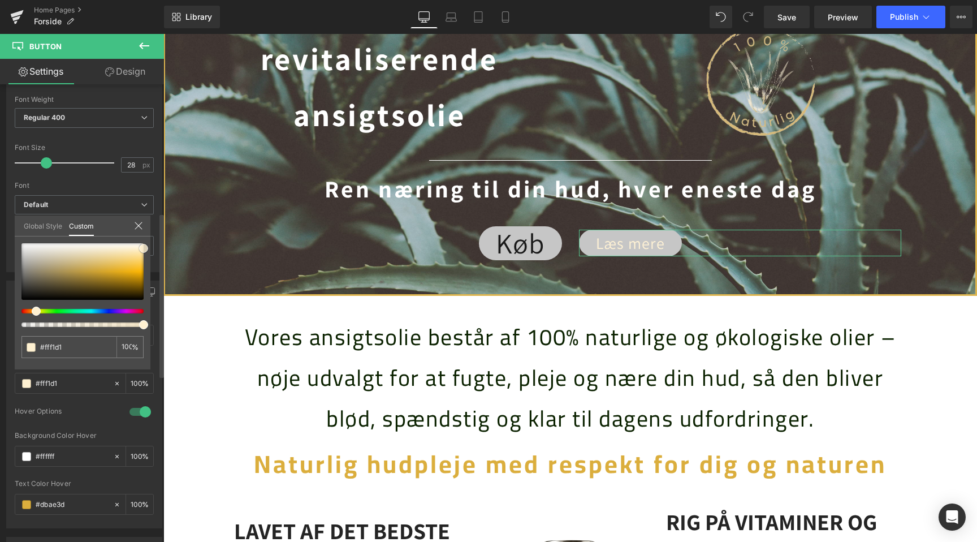
type input "#fcf1d8"
type input "#feefcc"
type input "#fdecc3"
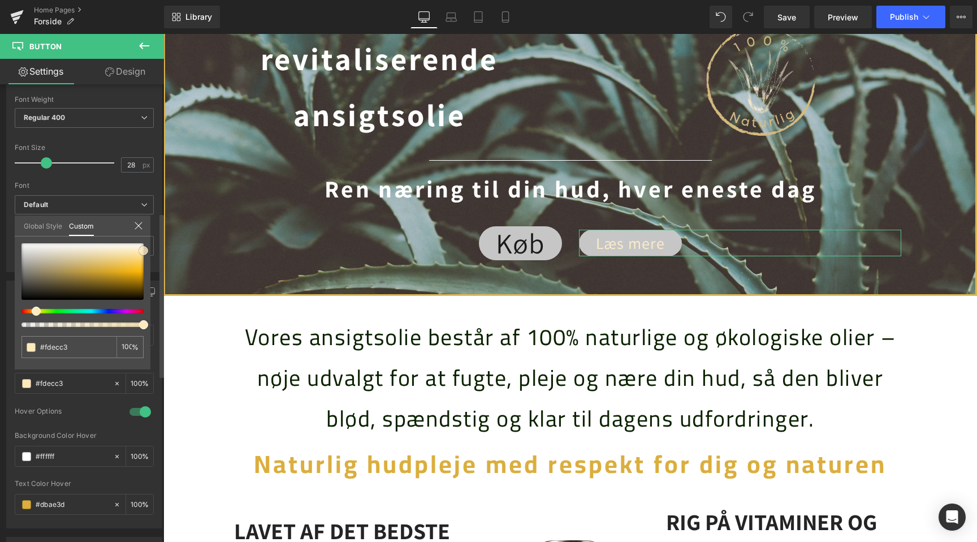
type input "#fee3a3"
type input "#fee19f"
type input "#ffd989"
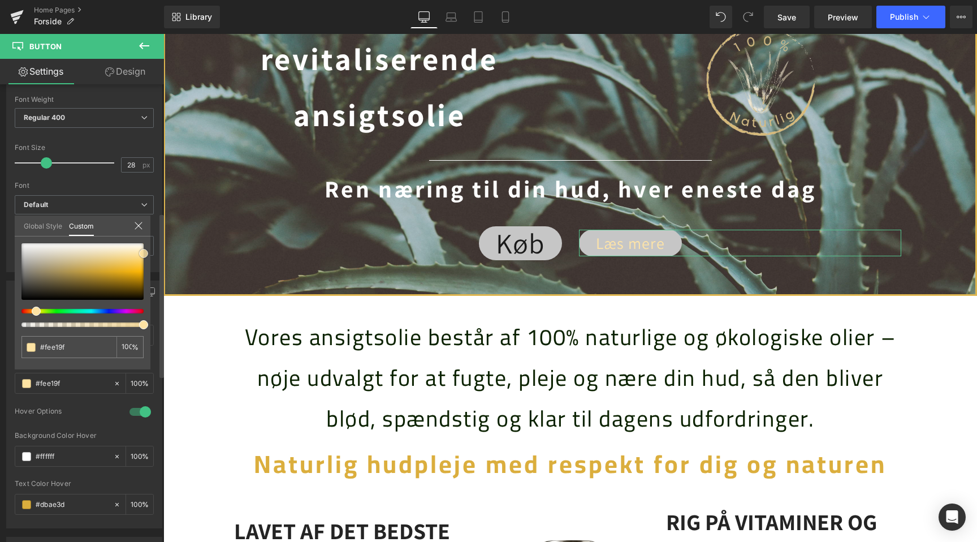
type input "#ffd989"
type input "#ffd884"
type input "#ffd375"
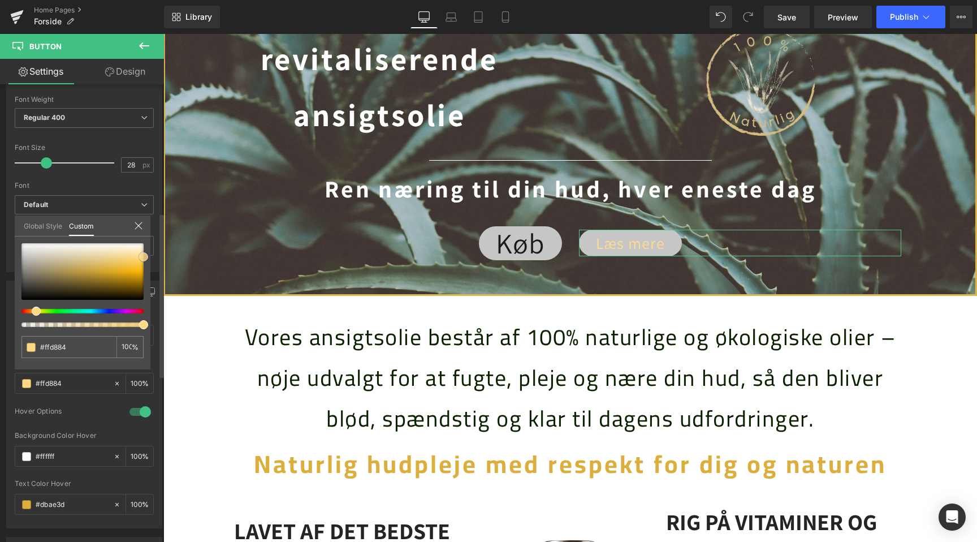
type input "#ffd375"
type input "#ffd170"
type input "#ffd57a"
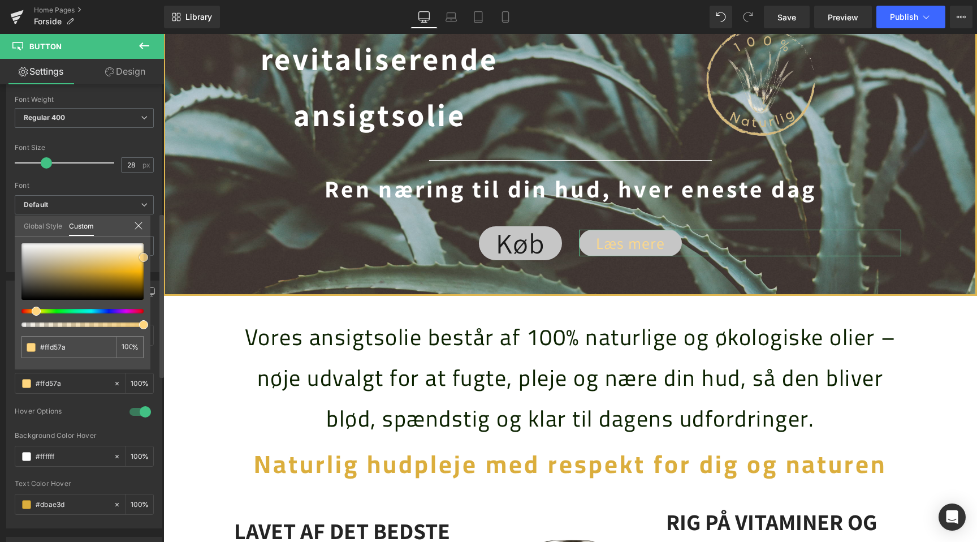
type input "#ffd884"
type input "#ffd989"
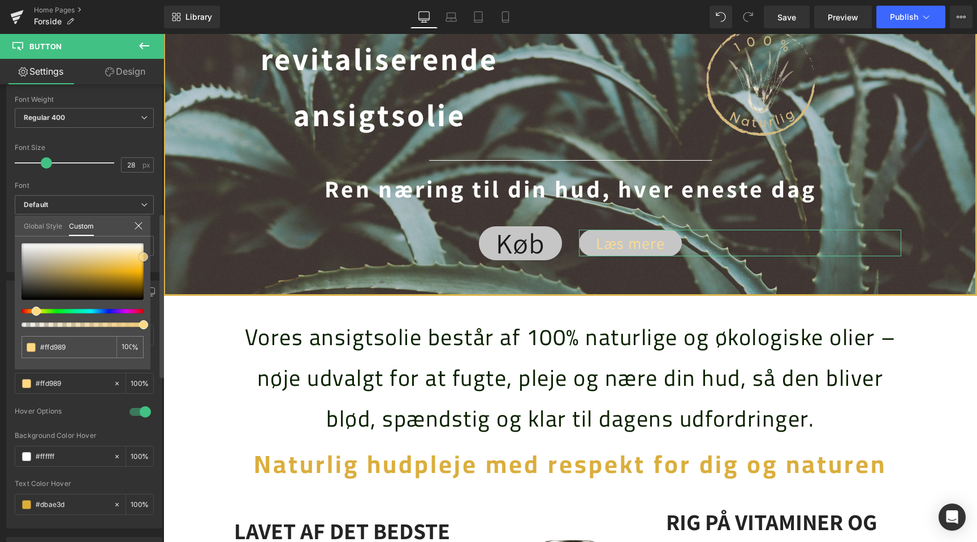
type input "#ffdb8e"
drag, startPoint x: 140, startPoint y: 257, endPoint x: 154, endPoint y: 256, distance: 14.8
click at [154, 272] on div "Button Color rgb(192, 192, 192) Background Color #c0c0c0 100 % rgba(255, 219, 1…" at bounding box center [84, 400] width 169 height 256
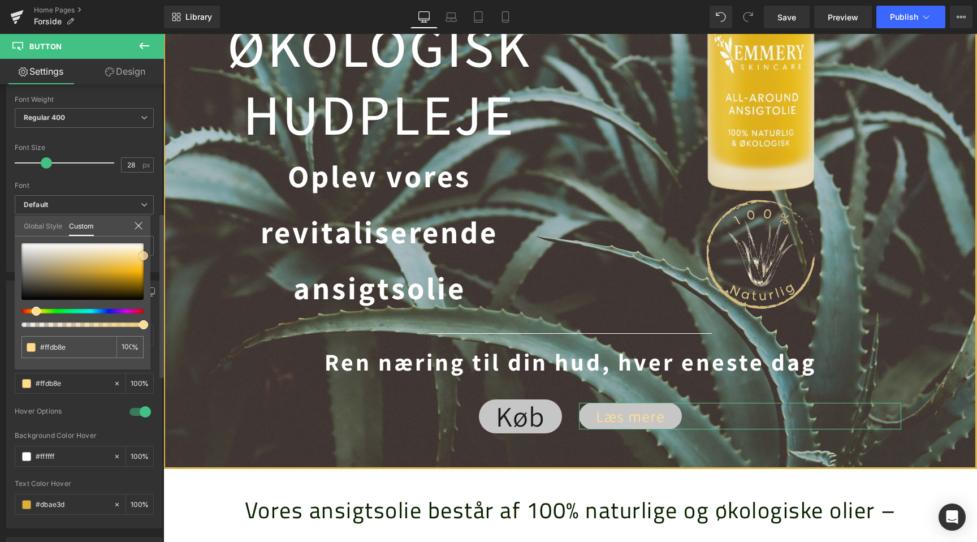
scroll to position [0, 0]
type input "#f9cc6b"
type input "#facc6a"
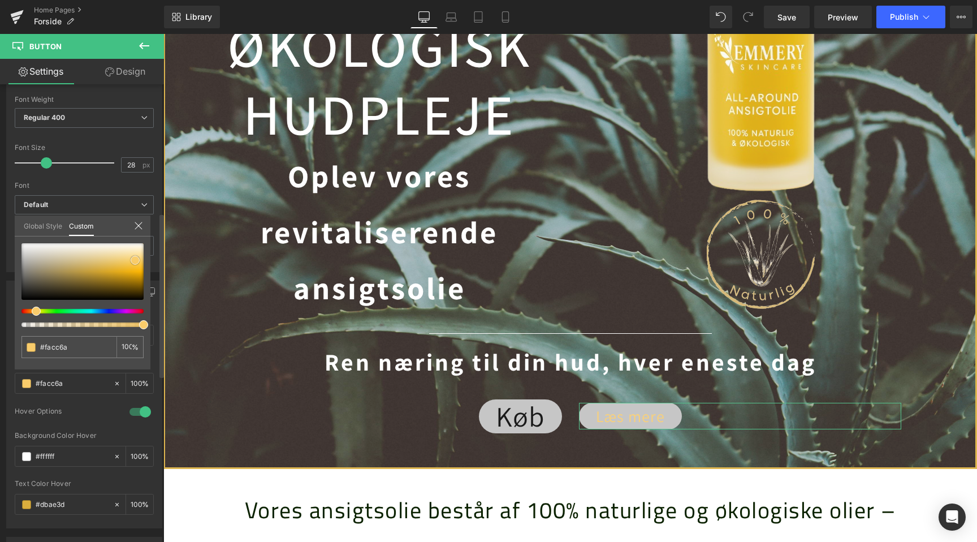
type input "#ffce66"
type input "#ffc13d"
type input "#fec038"
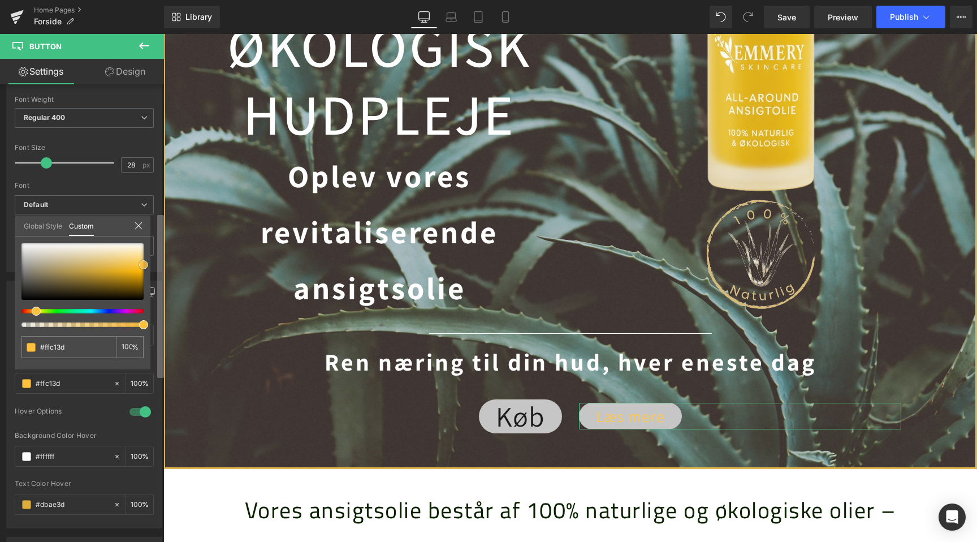
type input "#fec038"
type input "#febc2d"
type input "#fdba29"
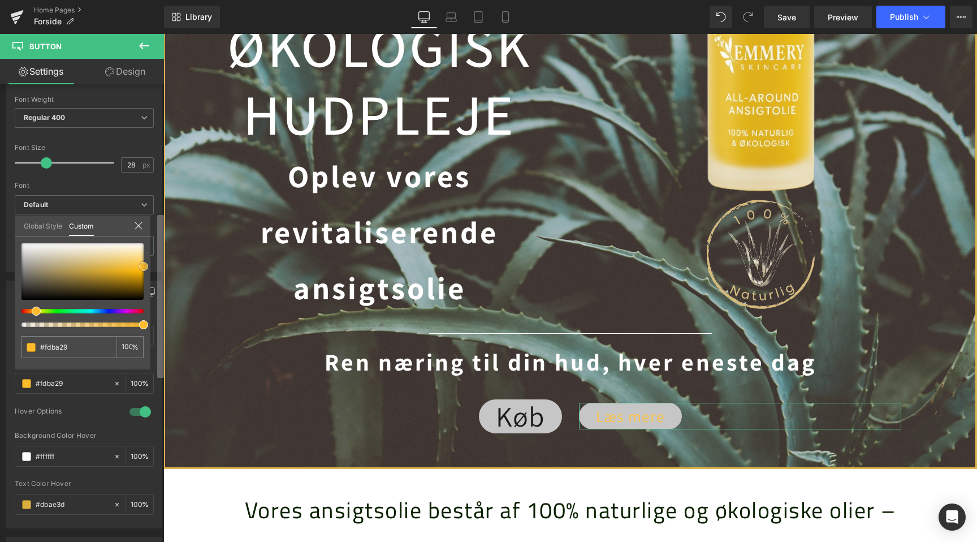
type input "#ffbb28"
type input "#ffb414"
type input "#ffb10a"
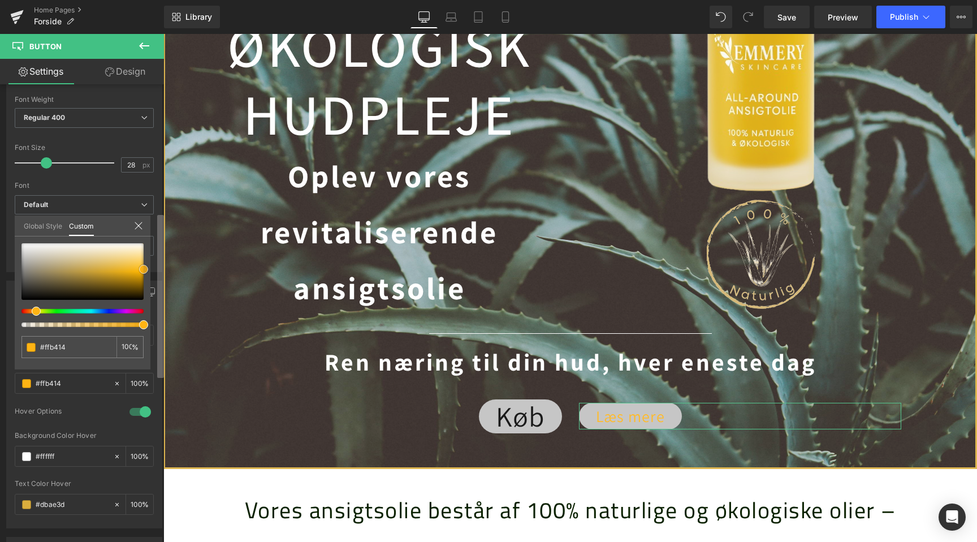
type input "#ffb10a"
type input "#f9aa00"
type input "#ffb10a"
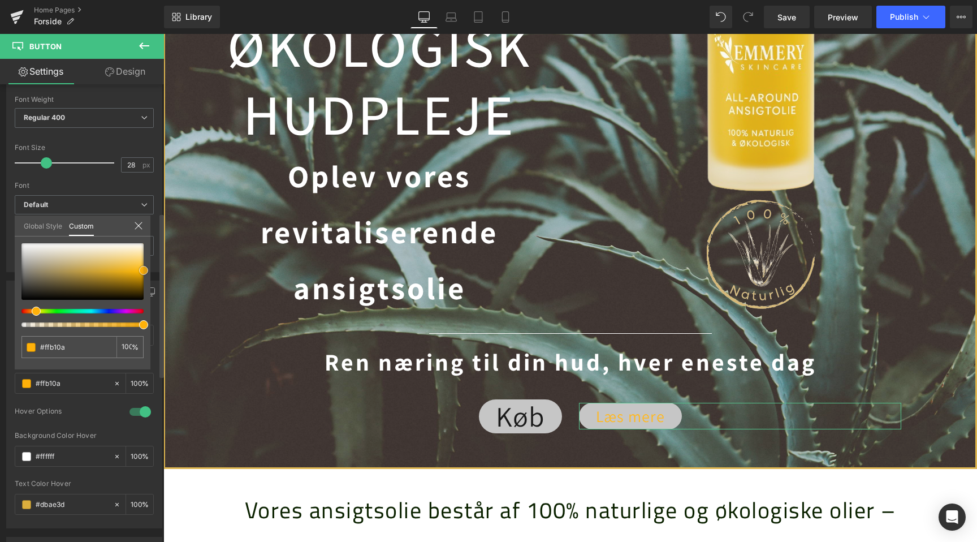
type input "#eea810"
type input "#e3a216"
type input "#e2a217"
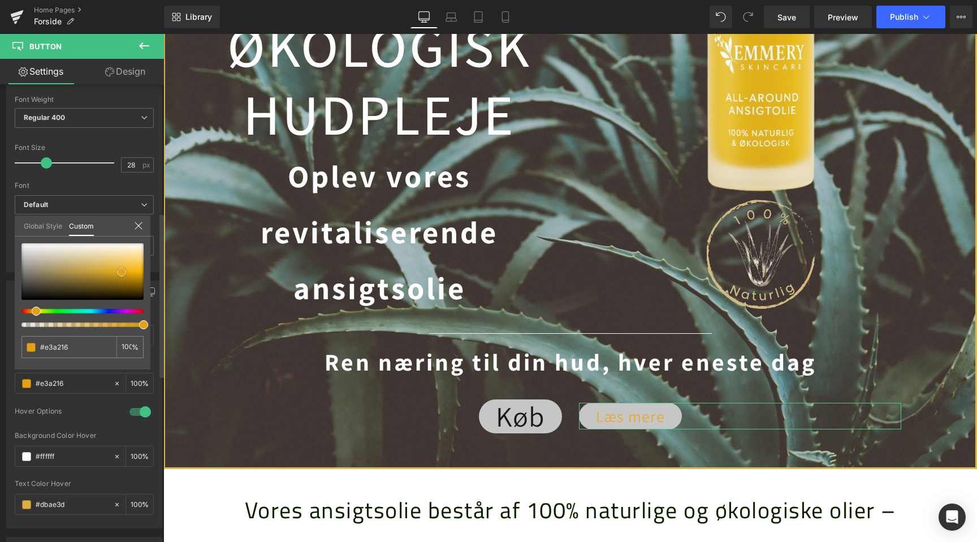
type input "#e2a217"
type input "#d79b17"
type input "#d69a19"
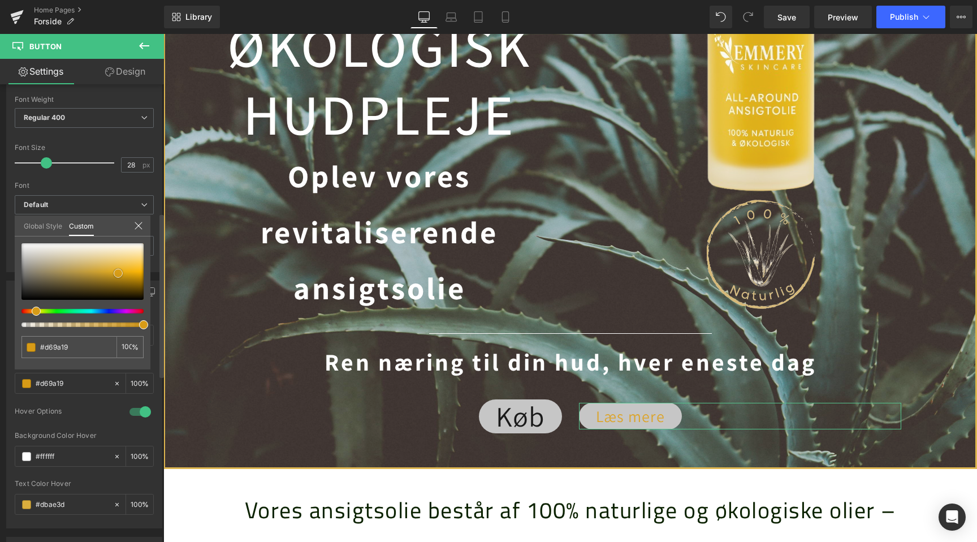
type input "#e6a61e"
type input "#e8ac2a"
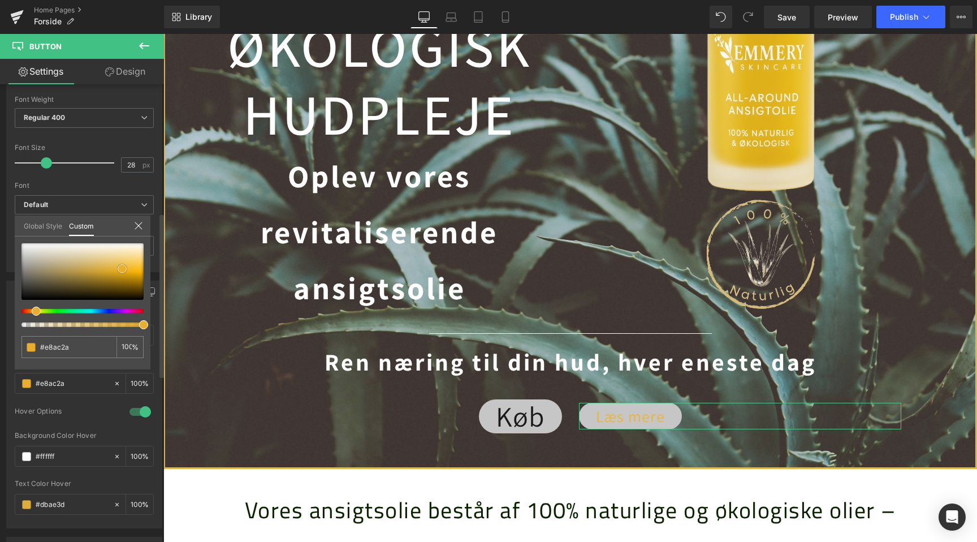
type input "#eaae2e"
type input "#eab032"
type input "#eab33d"
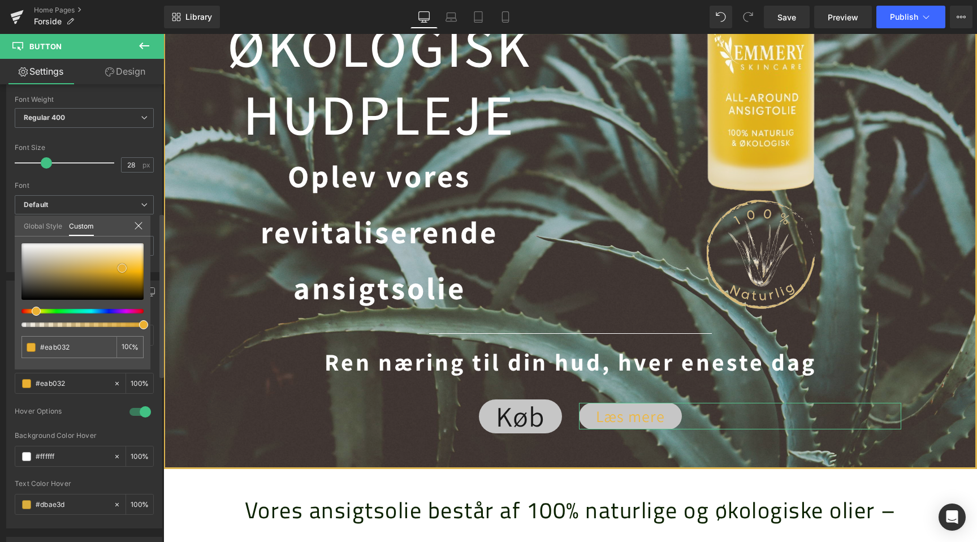
type input "#eab33d"
type input "#ecb745"
type input "#edbc54"
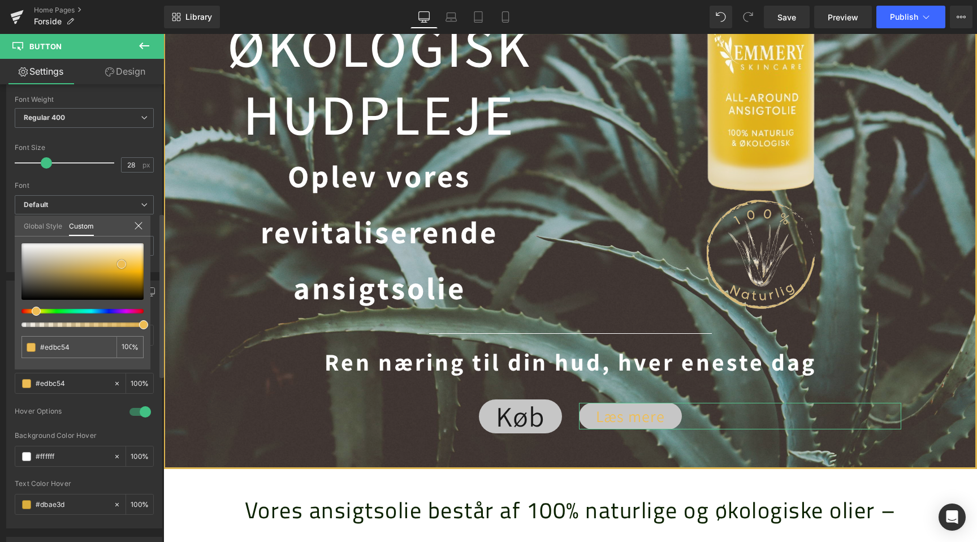
type input "#eebe57"
type input "#f0c465"
type input "#f2c668"
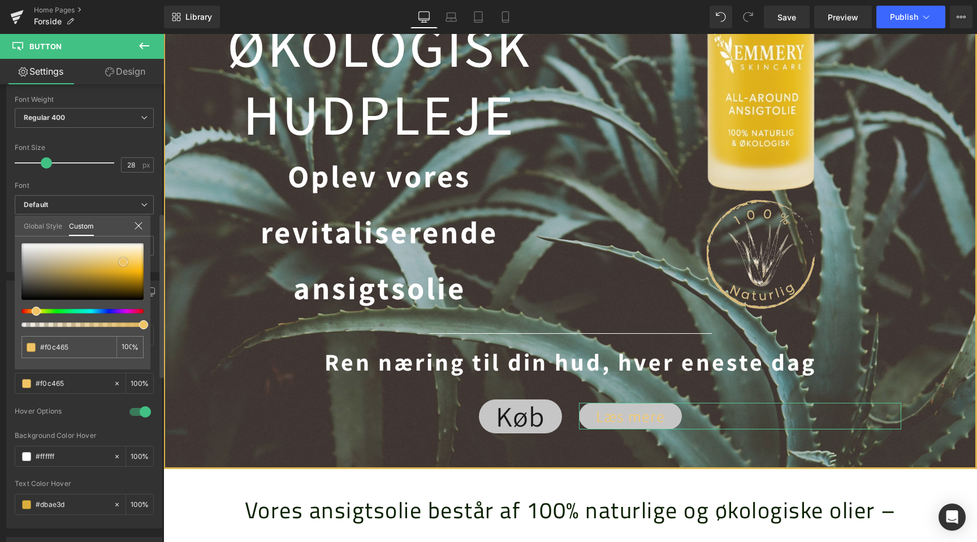
type input "#f2c668"
type input "#f5ce79"
type input "#f5ce7a"
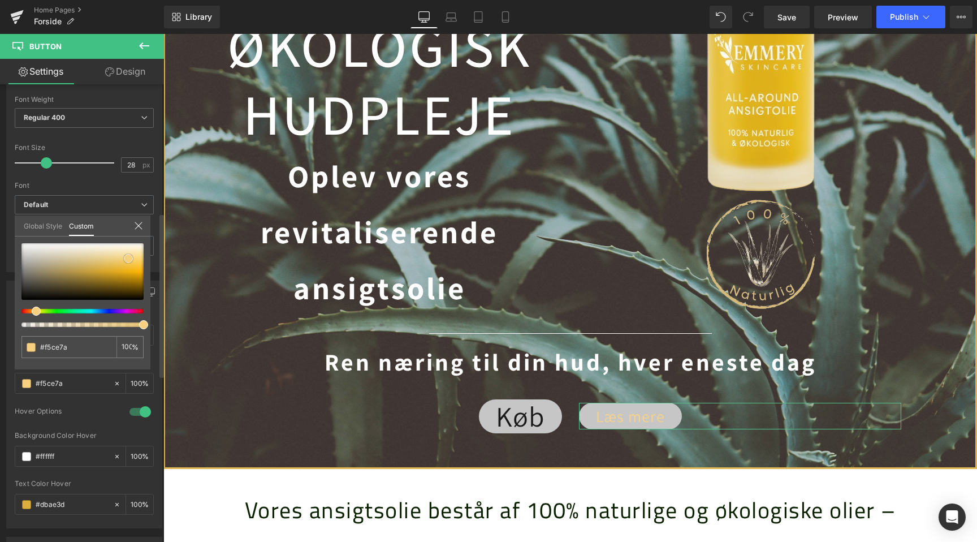
type input "#f5cf7e"
type input "#f6d183"
drag, startPoint x: 135, startPoint y: 260, endPoint x: 125, endPoint y: 264, distance: 10.7
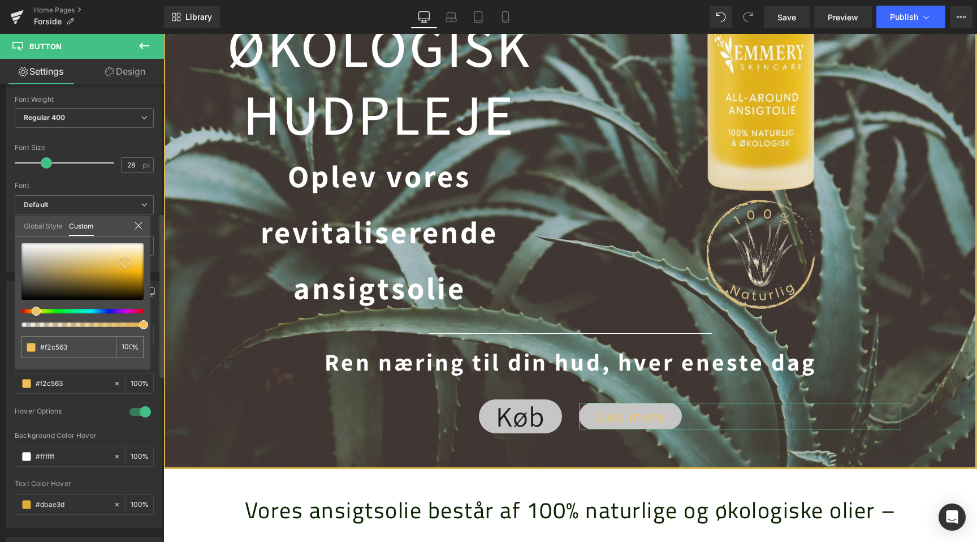
click at [125, 264] on div at bounding box center [82, 271] width 122 height 57
drag, startPoint x: 125, startPoint y: 264, endPoint x: 128, endPoint y: 257, distance: 7.4
click at [128, 257] on span at bounding box center [127, 256] width 9 height 9
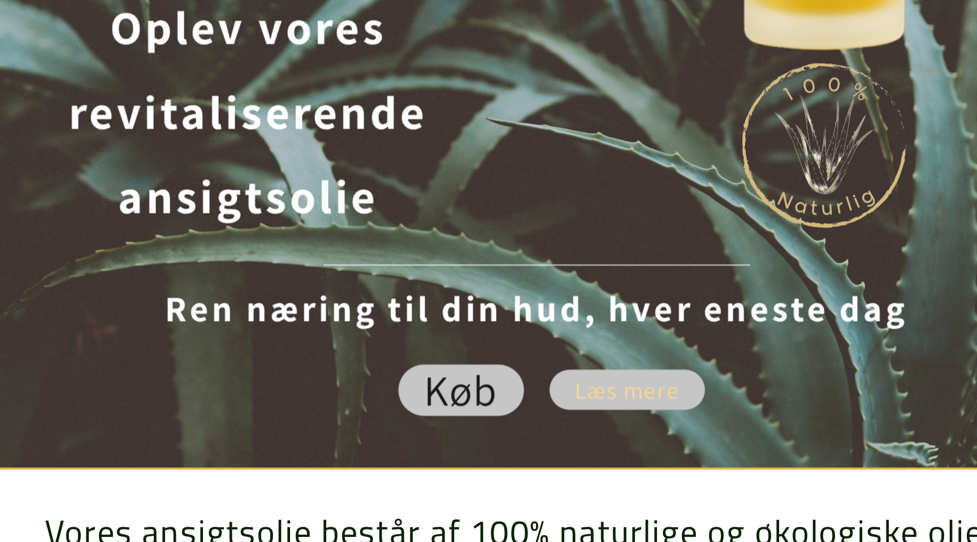
scroll to position [0, 1499]
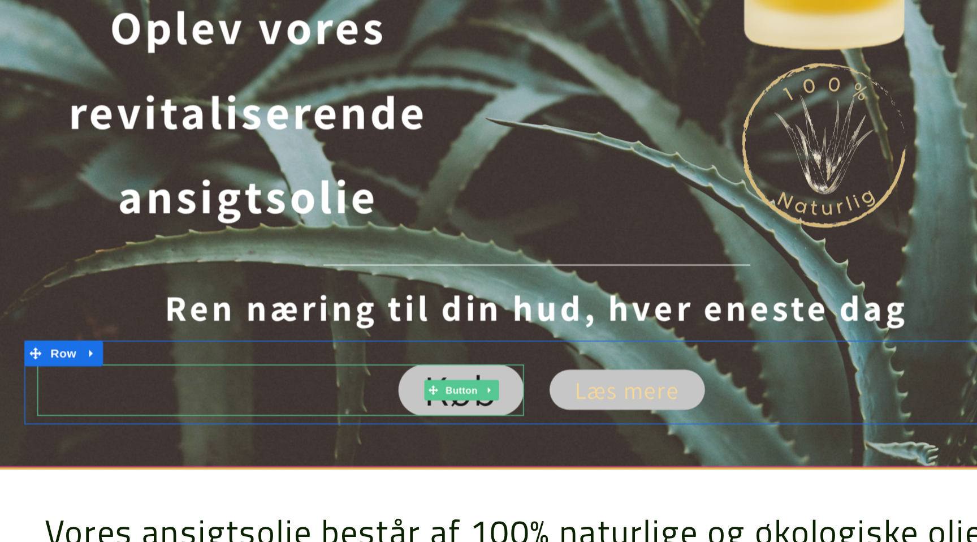
click at [284, 204] on link "Køb" at bounding box center [279, 196] width 83 height 34
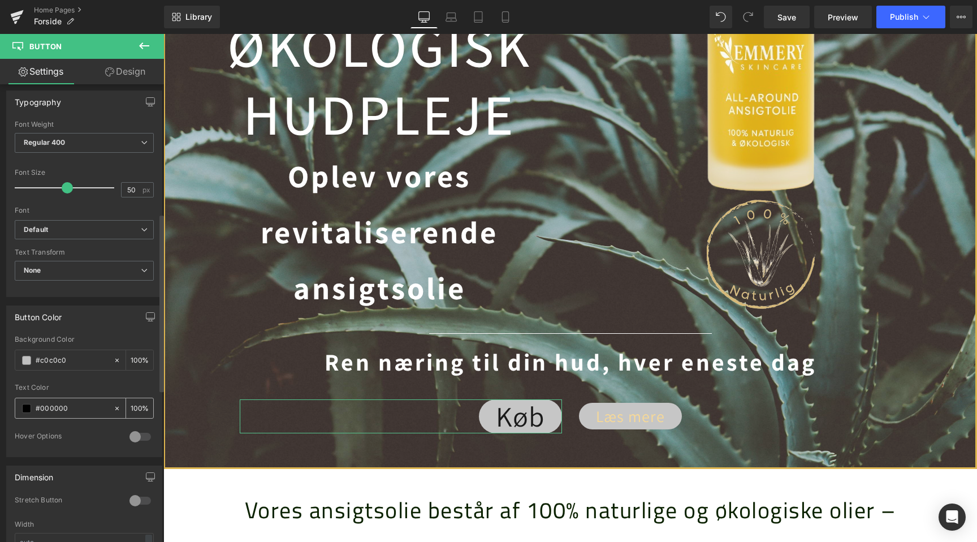
click at [55, 408] on input "#000000" at bounding box center [72, 408] width 72 height 12
click at [22, 406] on span at bounding box center [26, 408] width 9 height 9
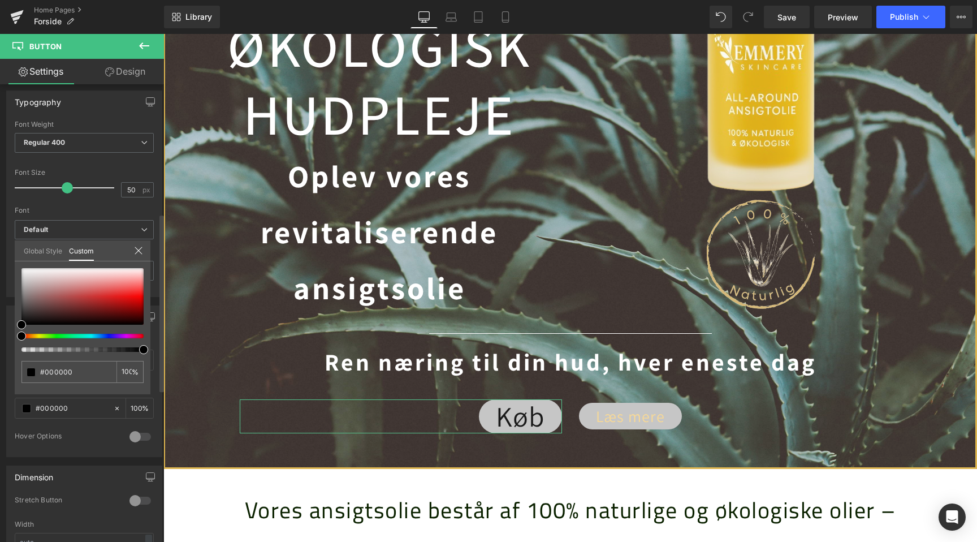
scroll to position [0, 0]
drag, startPoint x: 48, startPoint y: 313, endPoint x: 2, endPoint y: 253, distance: 75.5
click at [2, 297] on div "Button Color rgba(192, 192, 192, 1) Background Color #c0c0c0 100 % rgba(255, 25…" at bounding box center [84, 377] width 169 height 160
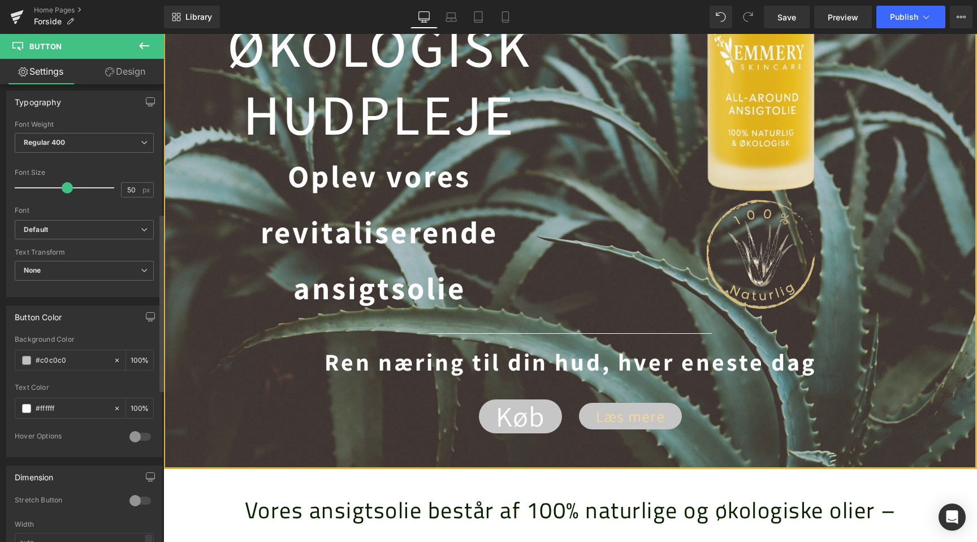
scroll to position [0, 1499]
click at [132, 82] on link "Design" at bounding box center [125, 71] width 82 height 25
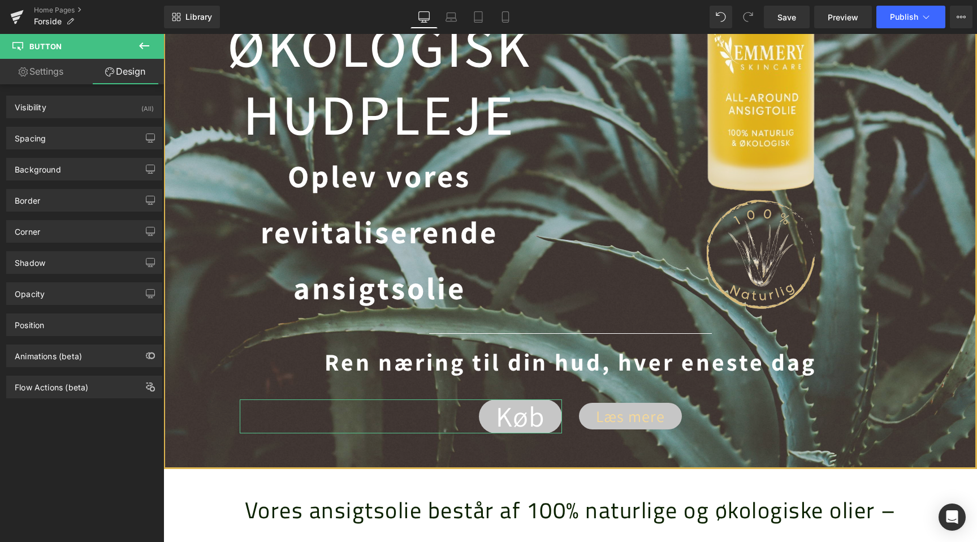
scroll to position [0, 0]
click at [77, 199] on div "Border" at bounding box center [84, 200] width 155 height 21
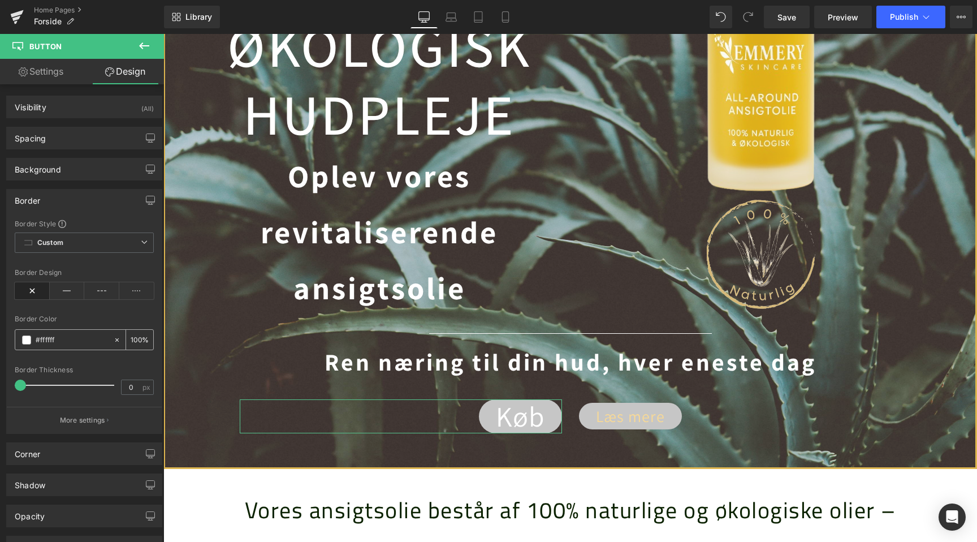
scroll to position [0, 1499]
click at [25, 341] on span at bounding box center [26, 339] width 9 height 9
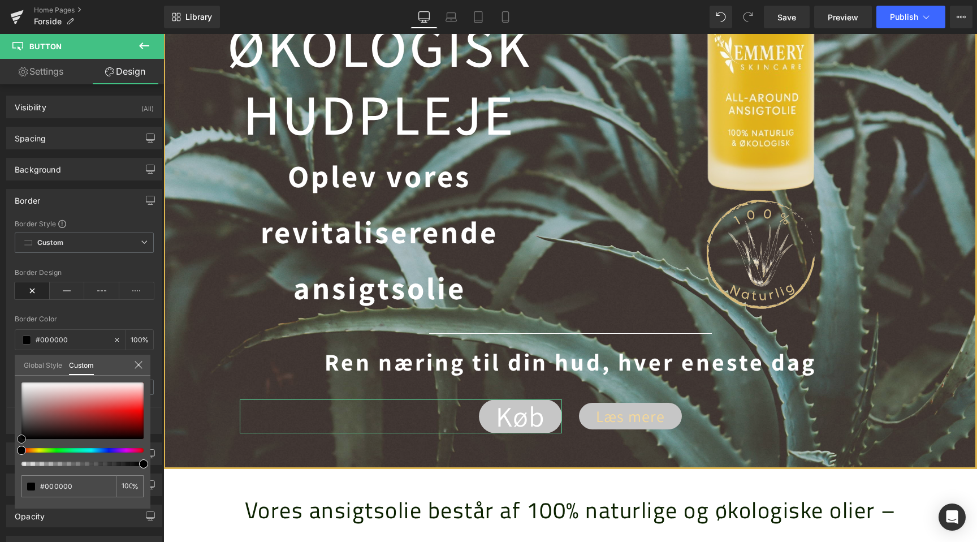
drag, startPoint x: 52, startPoint y: 409, endPoint x: 1, endPoint y: 467, distance: 77.7
click at [1, 434] on div "Border Border Style Custom Custom Setup Global Style Custom Setup Global Style …" at bounding box center [84, 306] width 169 height 253
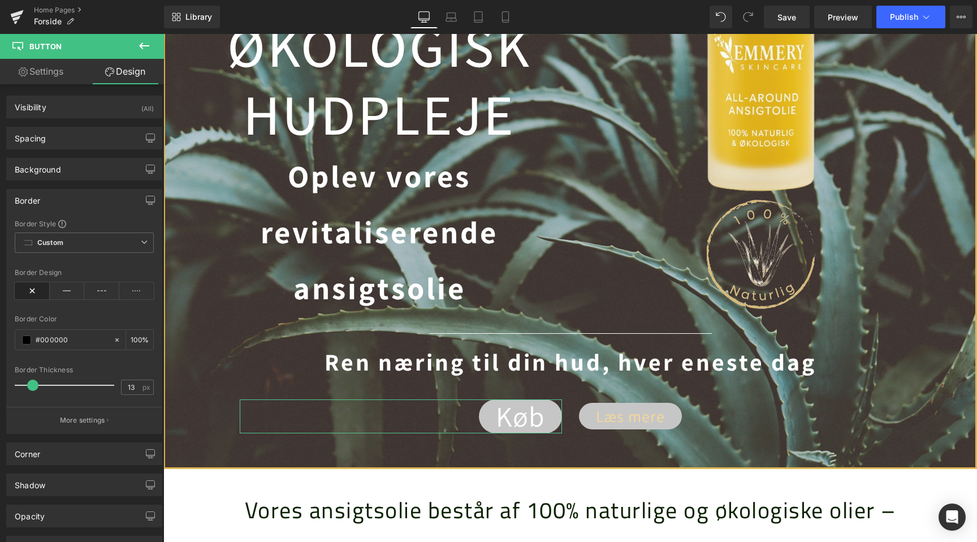
drag, startPoint x: 19, startPoint y: 384, endPoint x: 30, endPoint y: 385, distance: 11.3
click at [30, 385] on span at bounding box center [32, 385] width 11 height 11
click at [62, 291] on icon at bounding box center [67, 290] width 35 height 17
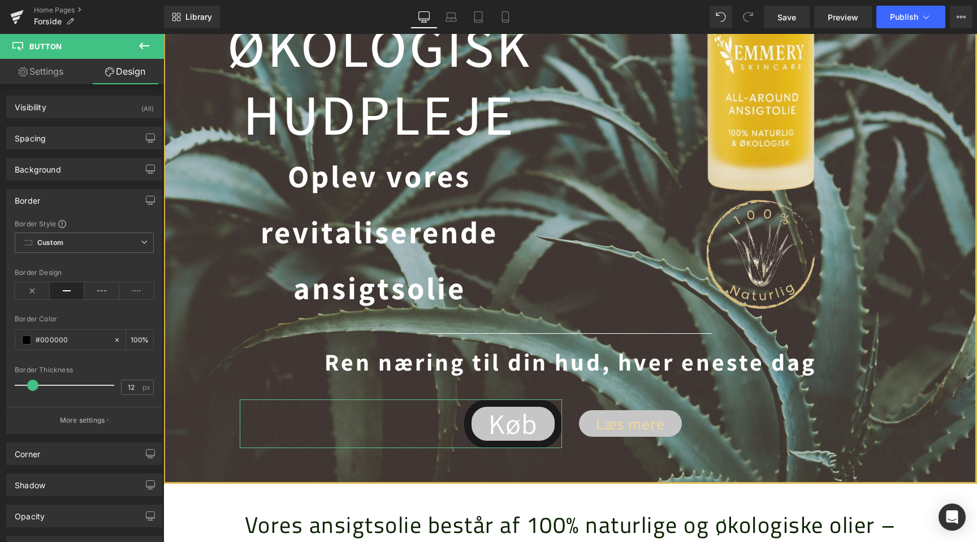
scroll to position [0, 0]
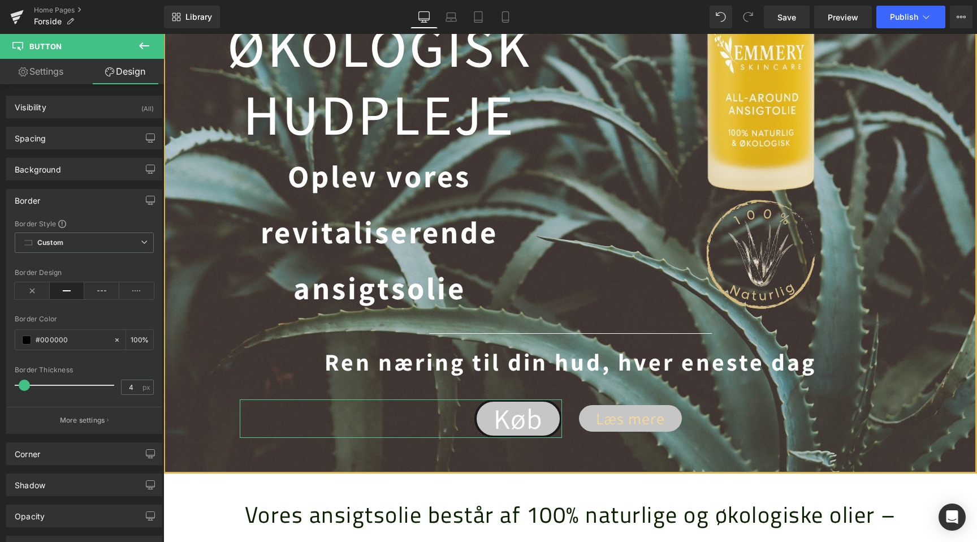
drag, startPoint x: 35, startPoint y: 389, endPoint x: 27, endPoint y: 390, distance: 8.0
click at [27, 390] on div at bounding box center [67, 385] width 94 height 23
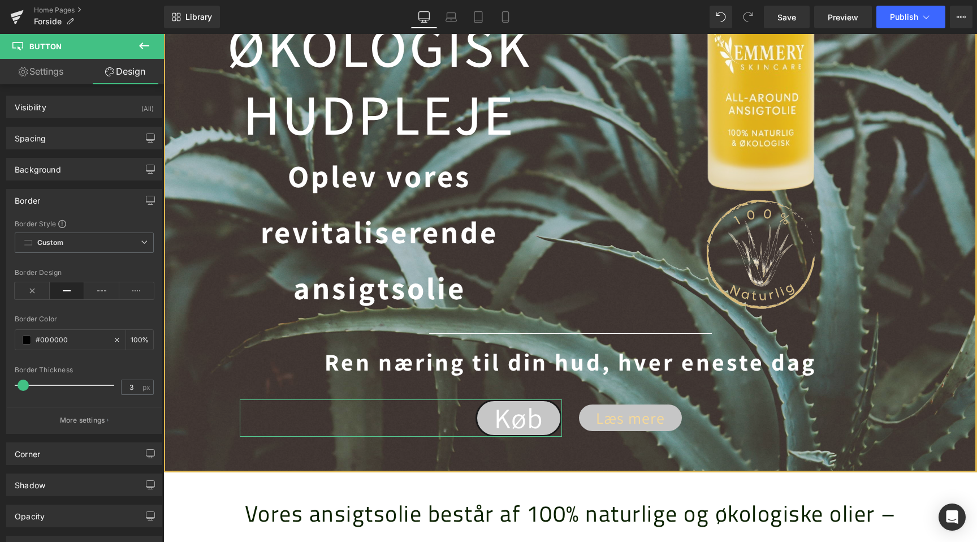
click at [23, 389] on span at bounding box center [23, 385] width 11 height 11
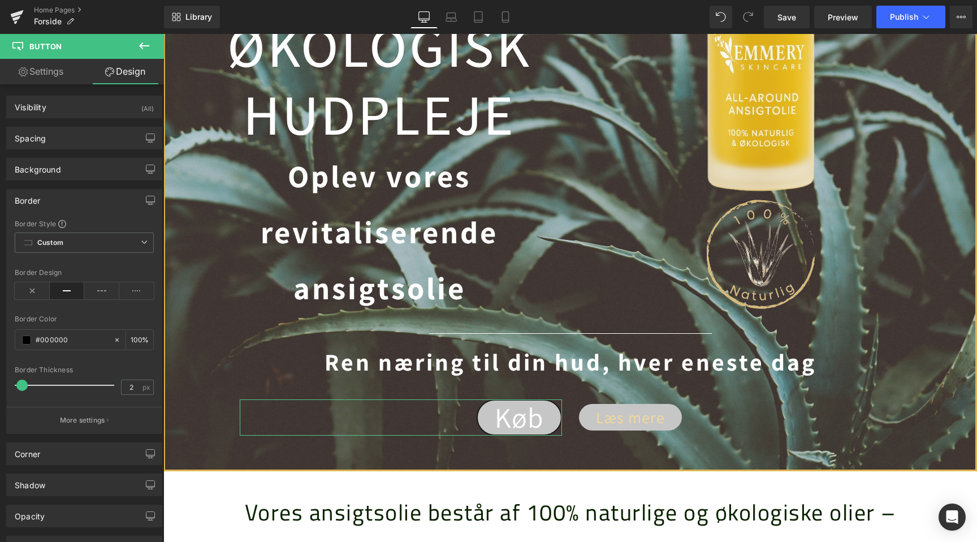
click at [21, 386] on span at bounding box center [21, 385] width 11 height 11
click at [84, 425] on p "More settings" at bounding box center [82, 420] width 45 height 10
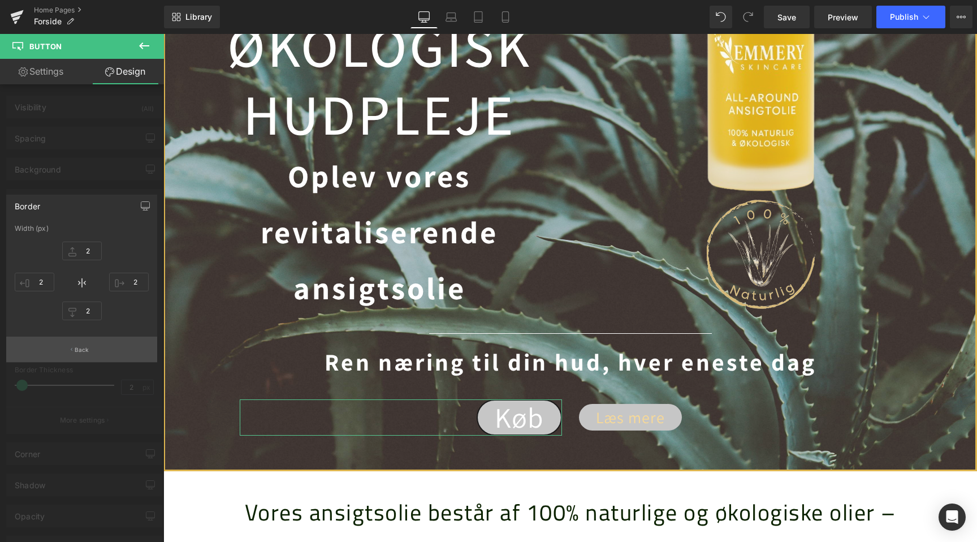
scroll to position [0, 0]
click at [88, 352] on p "Back" at bounding box center [82, 350] width 15 height 8
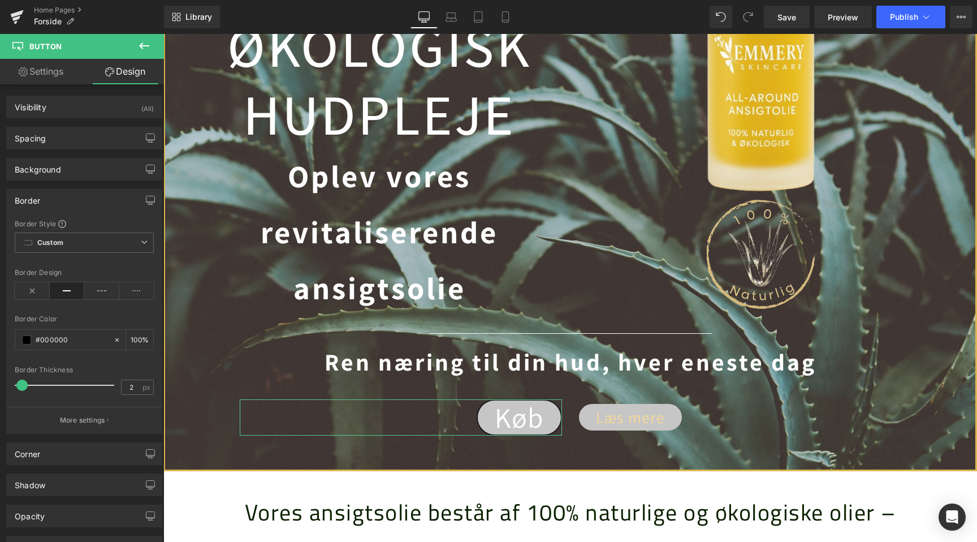
scroll to position [0, 750]
click at [85, 240] on span "Custom Setup Global Style" at bounding box center [84, 242] width 139 height 20
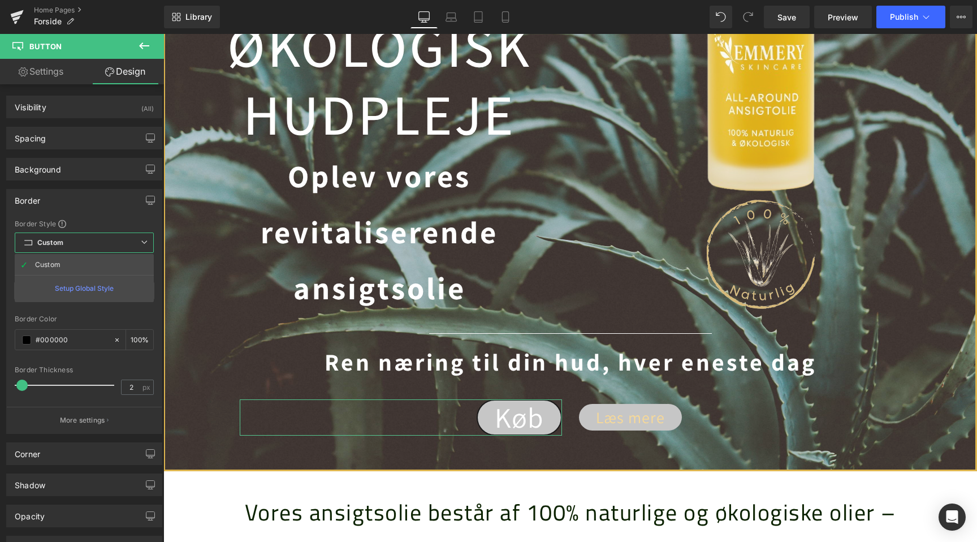
click at [90, 246] on span "Custom Setup Global Style" at bounding box center [84, 242] width 139 height 20
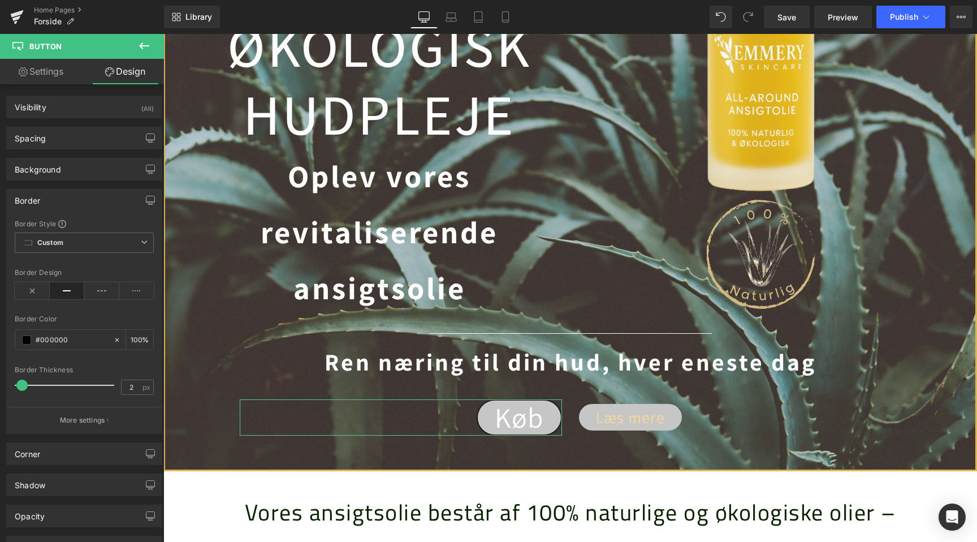
click at [94, 197] on div "Border" at bounding box center [84, 200] width 155 height 21
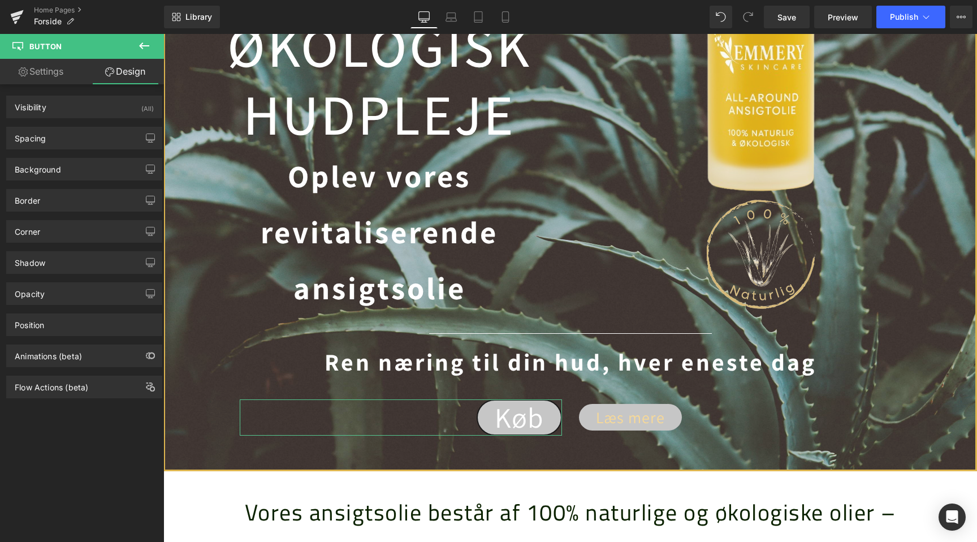
scroll to position [0, 0]
click at [94, 236] on div "Corner" at bounding box center [84, 231] width 155 height 21
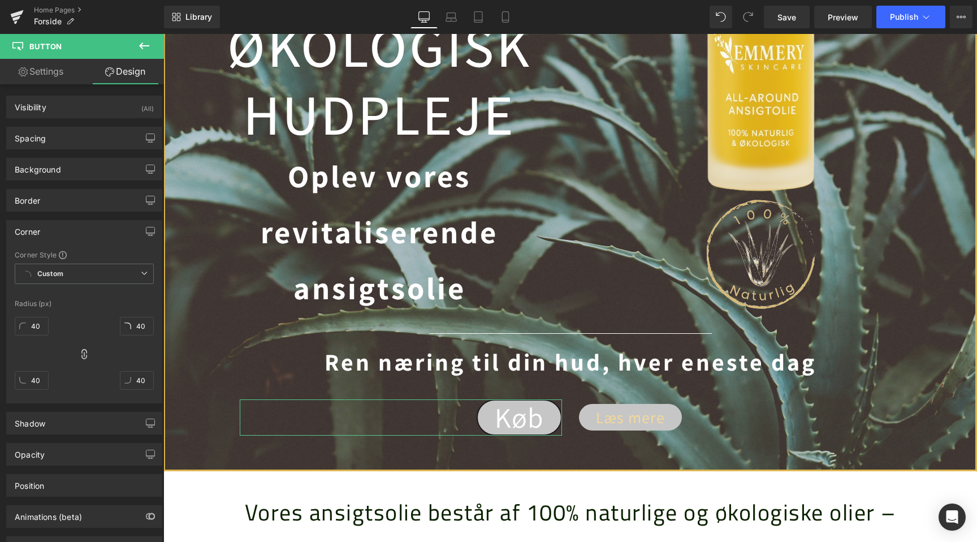
click at [94, 236] on div "Corner" at bounding box center [84, 231] width 155 height 21
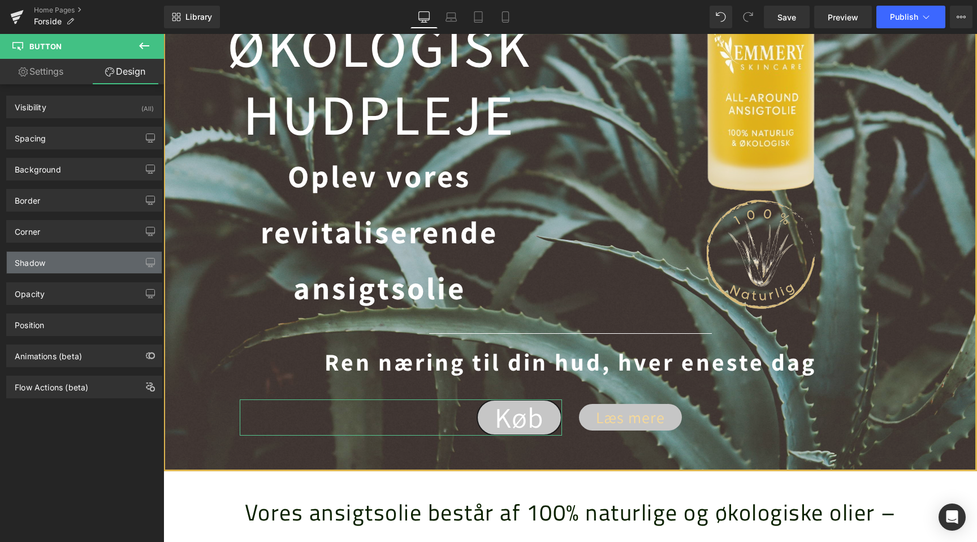
click at [87, 259] on div "Shadow" at bounding box center [84, 262] width 155 height 21
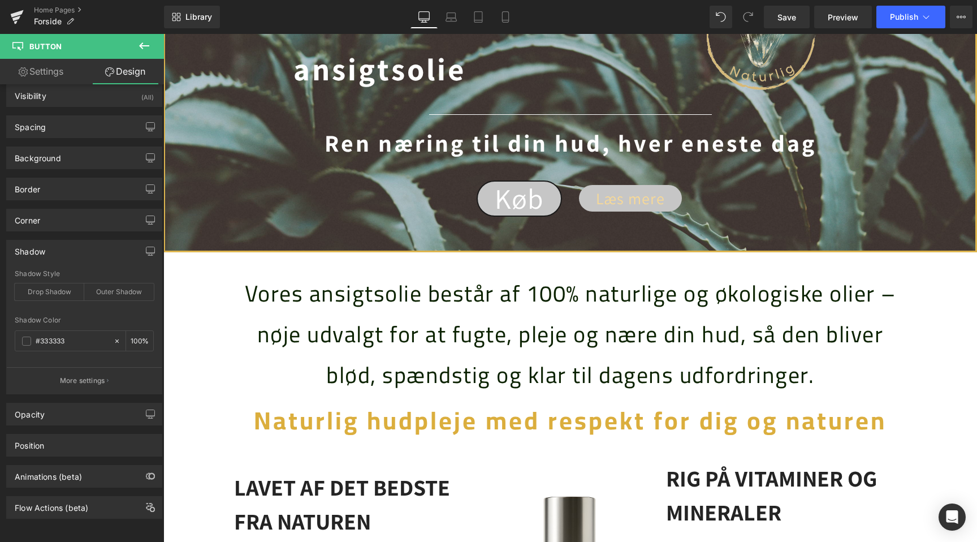
scroll to position [0, 750]
